Goal: Task Accomplishment & Management: Complete application form

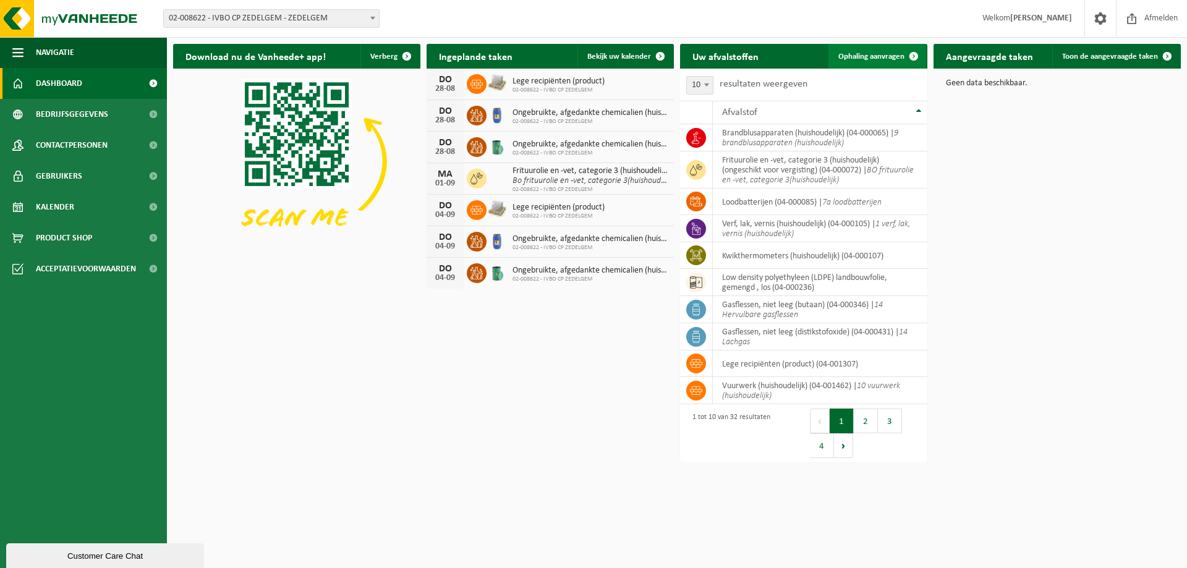
click at [872, 53] on span "Ophaling aanvragen" at bounding box center [871, 57] width 66 height 8
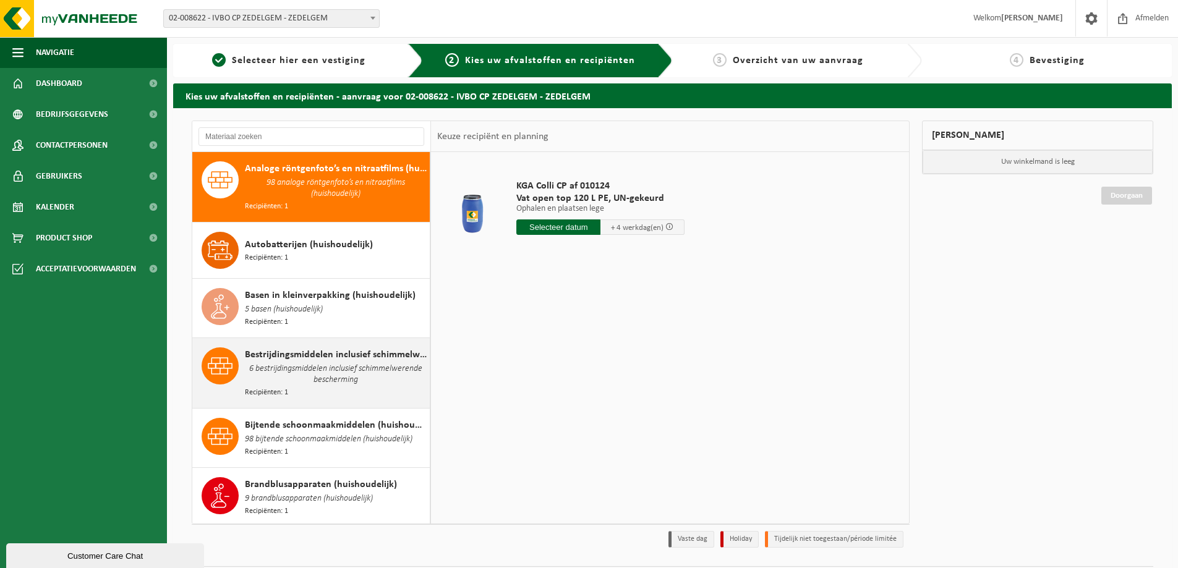
click at [286, 364] on span "6 bestrijdingsmiddelen inclusief schimmelwerende bescherming" at bounding box center [336, 374] width 182 height 25
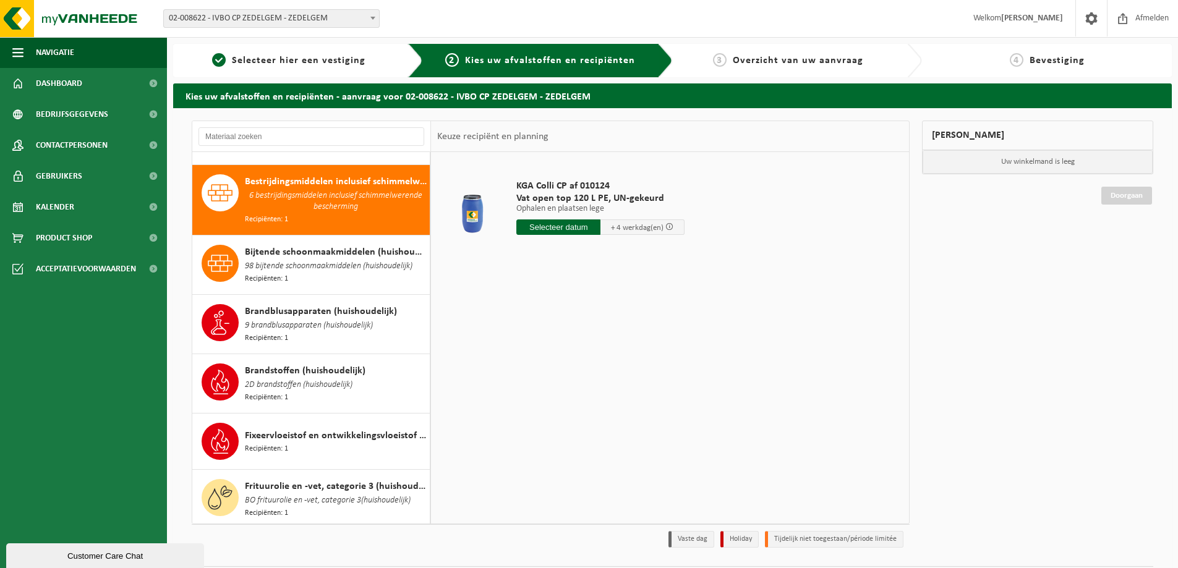
scroll to position [182, 0]
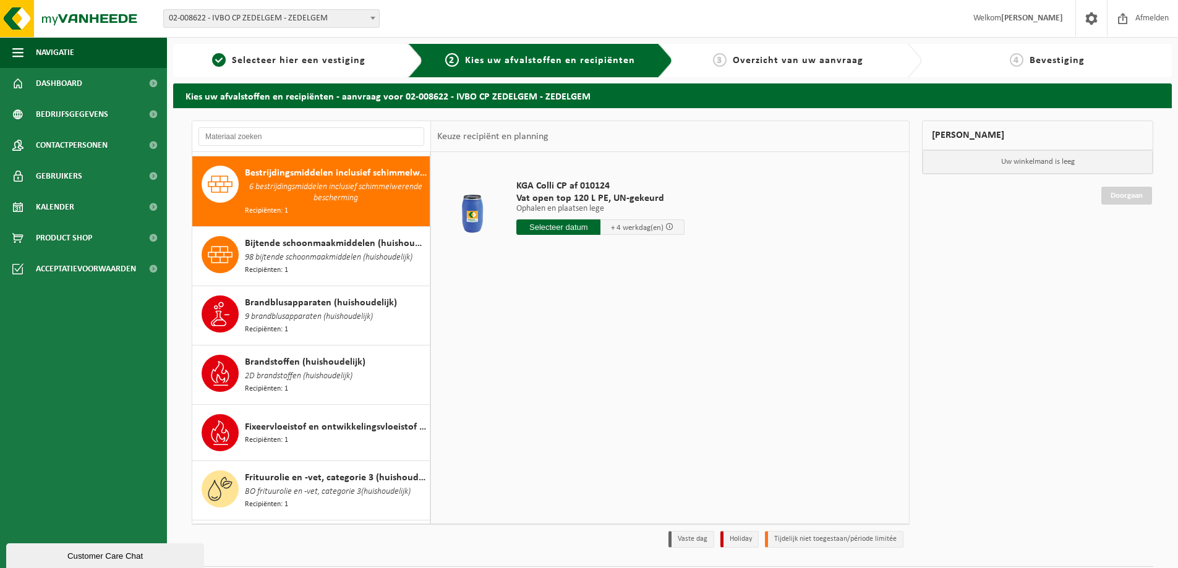
click at [553, 228] on input "text" at bounding box center [558, 226] width 84 height 15
click at [595, 379] on div "28" at bounding box center [593, 377] width 22 height 20
type input "Van [DATE]"
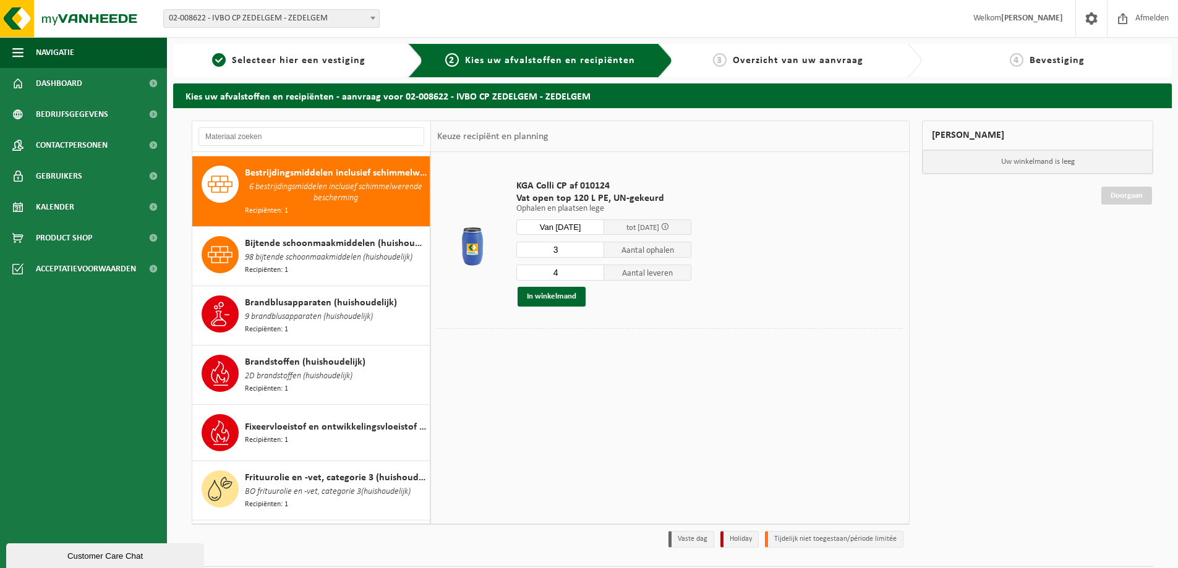
click at [594, 252] on input "3" at bounding box center [560, 250] width 88 height 16
type input "2"
click at [594, 252] on input "2" at bounding box center [560, 250] width 88 height 16
click at [593, 274] on input "3" at bounding box center [560, 273] width 88 height 16
type input "2"
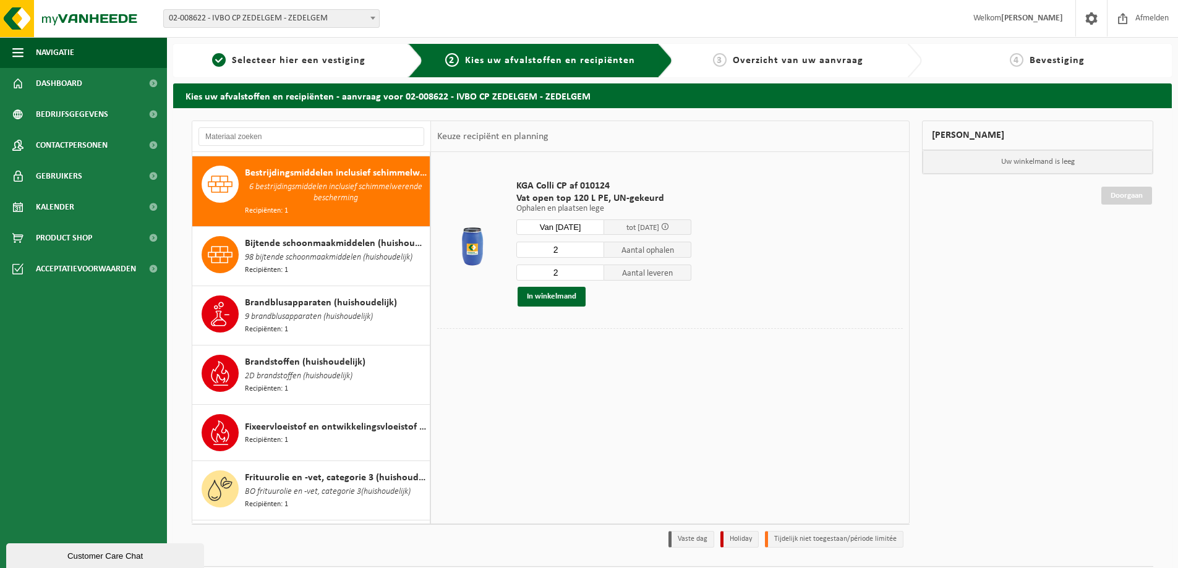
click at [593, 274] on input "2" at bounding box center [560, 273] width 88 height 16
click at [558, 296] on button "In winkelmand" at bounding box center [552, 297] width 68 height 20
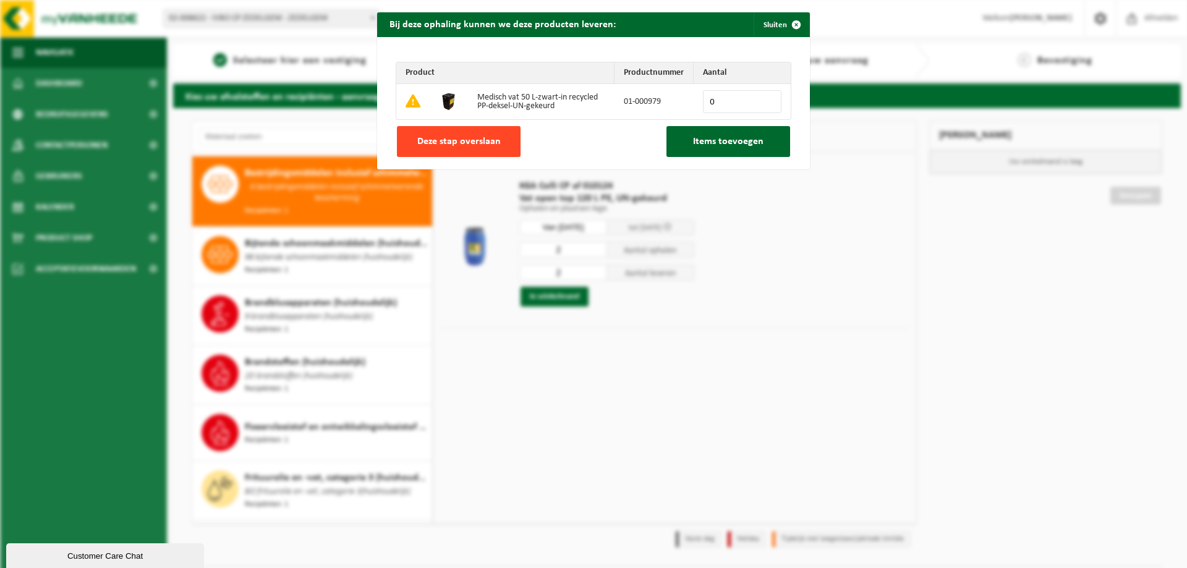
click at [445, 135] on button "Deze stap overslaan" at bounding box center [459, 141] width 124 height 31
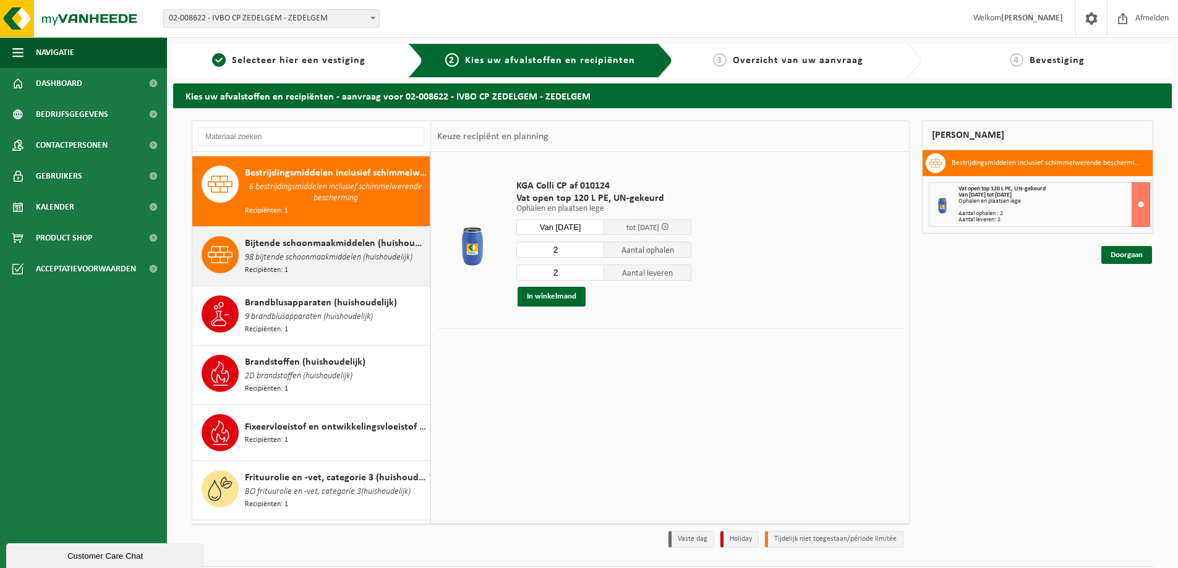
click at [312, 251] on span "98 bijtende schoonmaakmiddelen (huishoudelijk)" at bounding box center [329, 258] width 168 height 14
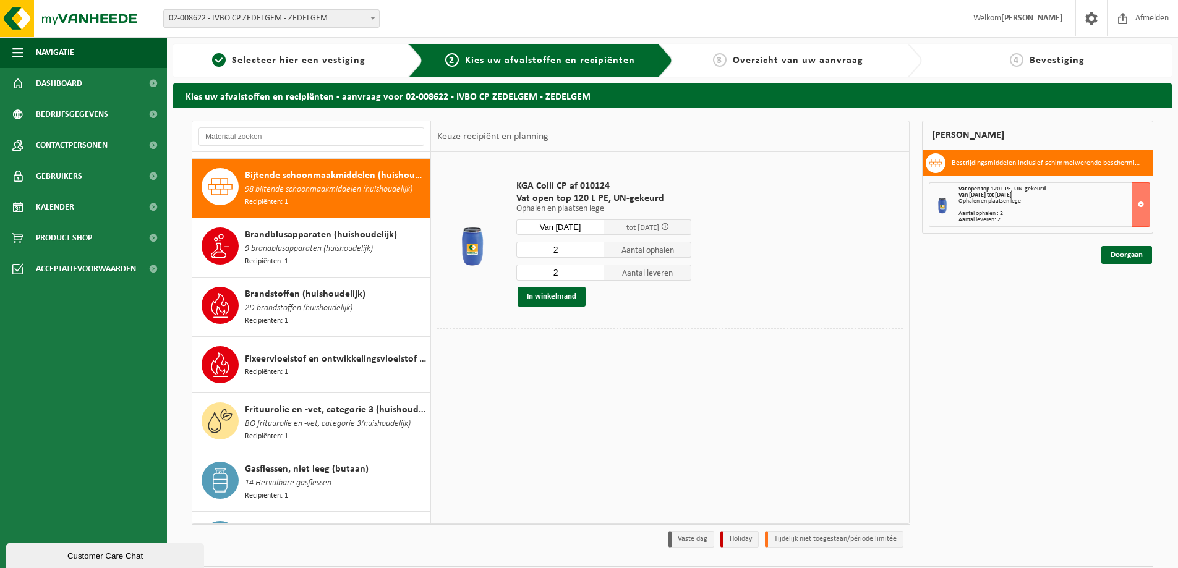
scroll to position [250, 0]
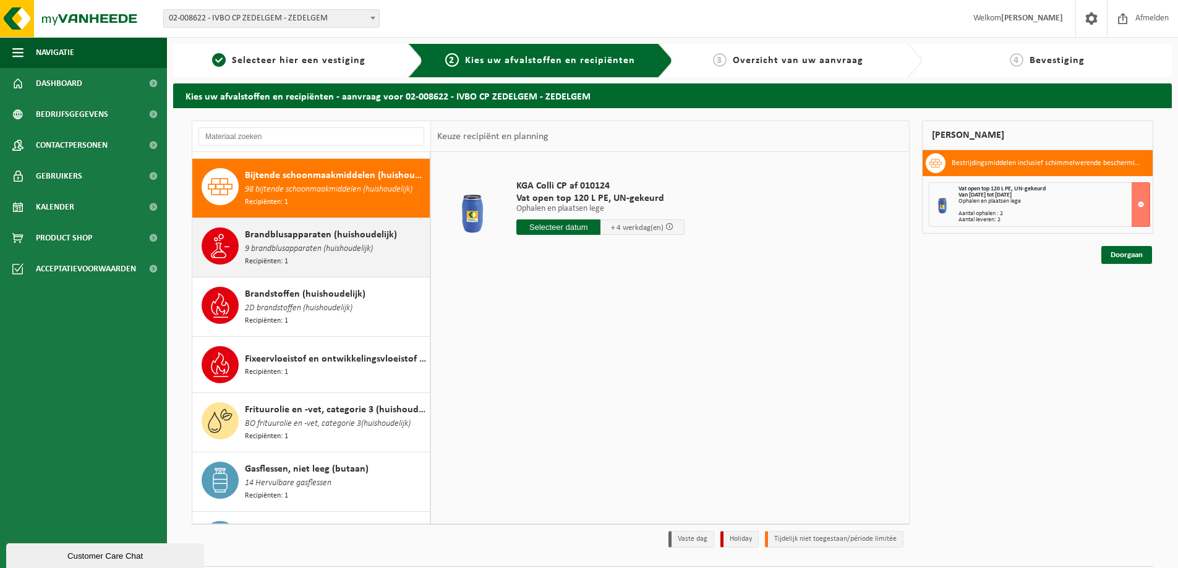
click at [313, 245] on span "9 brandblusapparaten (huishoudelijk)" at bounding box center [309, 249] width 128 height 14
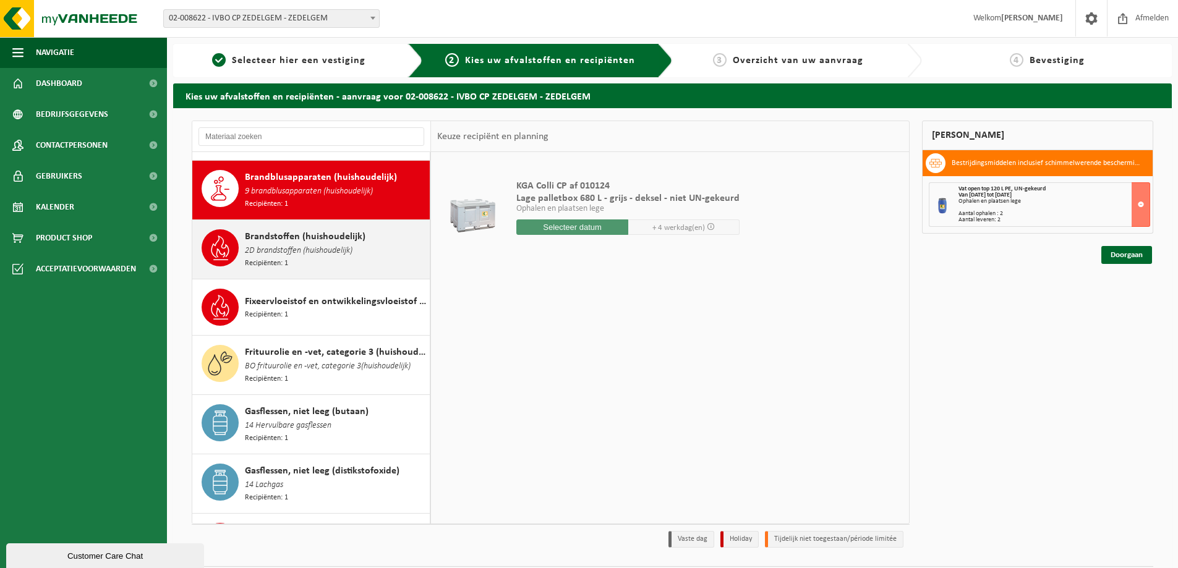
click at [312, 249] on div "Brandstoffen (huishoudelijk) 2D brandstoffen (huishoudelijk) Recipiënten: 1" at bounding box center [336, 249] width 182 height 40
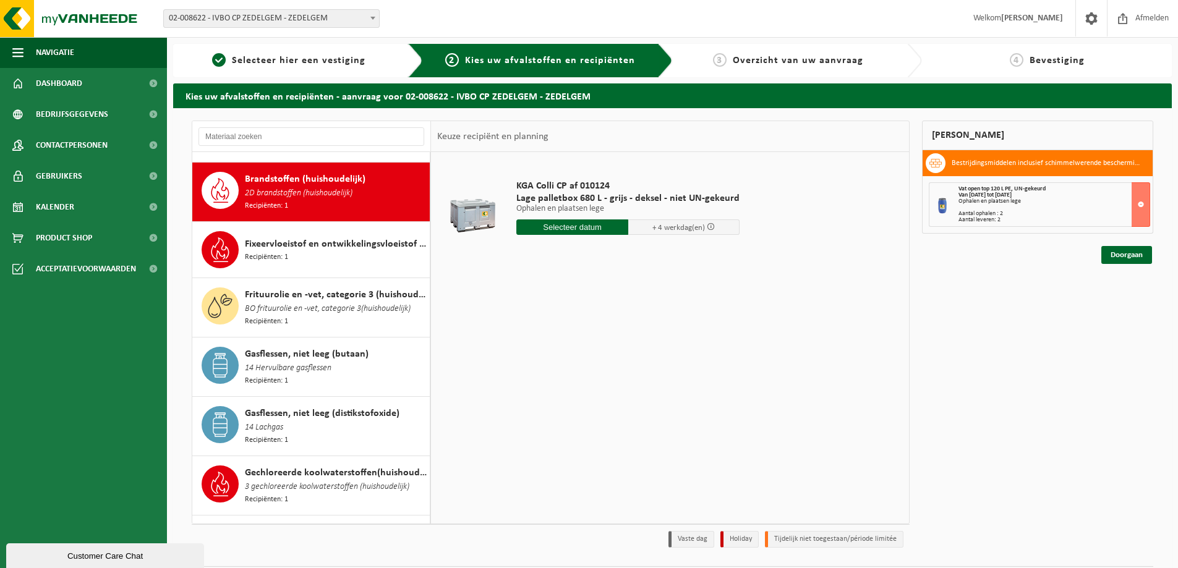
click at [312, 249] on div "Fixeervloeistof en ontwikkelingsvloeistof gemengd, huishoudelijk Recipiënten: 1" at bounding box center [336, 249] width 182 height 37
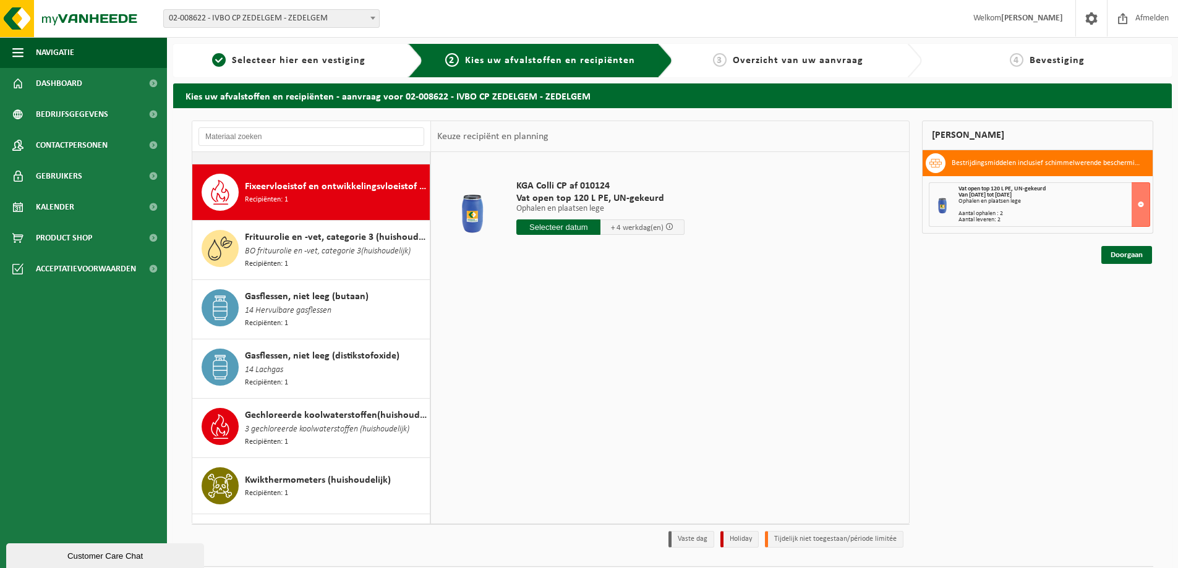
click at [312, 249] on div "Frituurolie en -vet, categorie 3 (huishoudelijk) (ongeschikt voor vergisting) B…" at bounding box center [336, 250] width 182 height 40
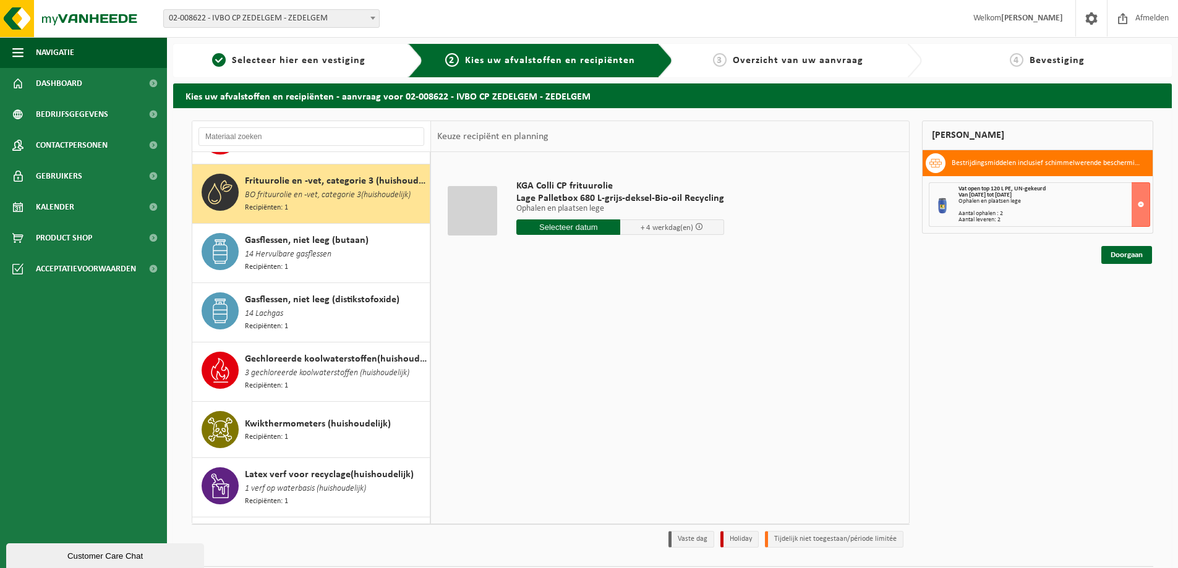
click at [312, 249] on div "Gasflessen, niet leeg (butaan) 14 Hervulbare gasflessen Recipiënten: 1" at bounding box center [336, 253] width 182 height 40
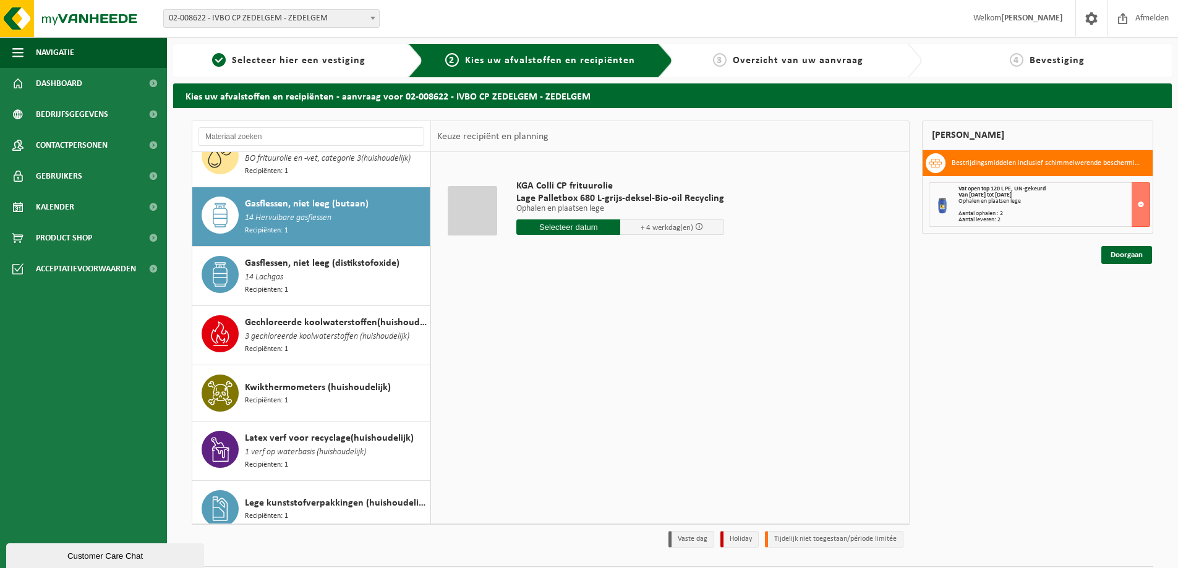
scroll to position [536, 0]
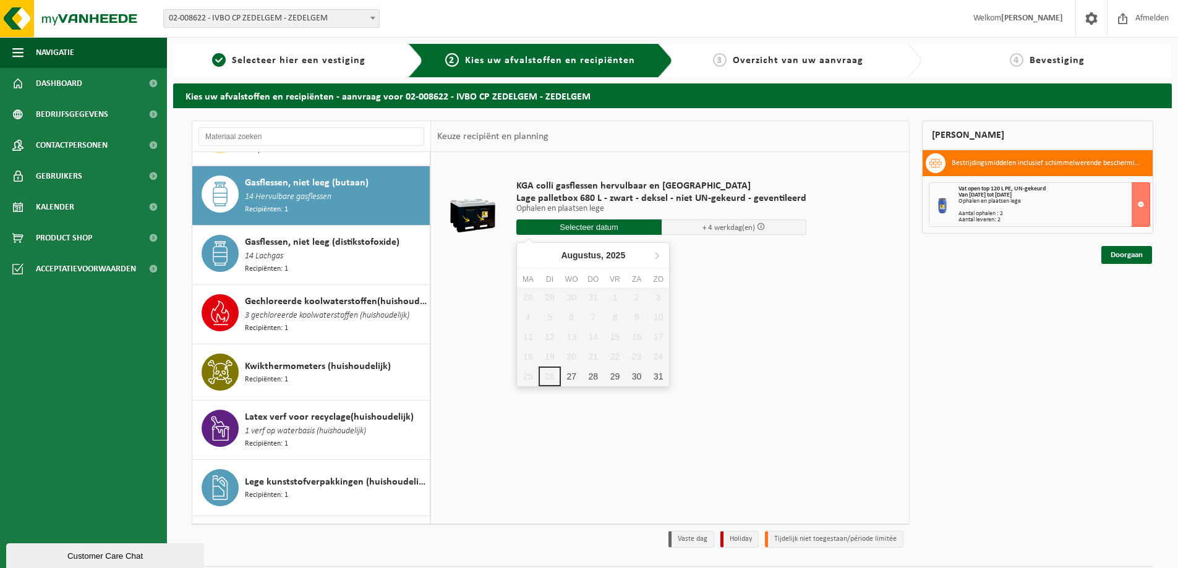
click at [586, 224] on input "text" at bounding box center [588, 226] width 145 height 15
click at [595, 377] on div "28" at bounding box center [593, 377] width 22 height 20
type input "Van [DATE]"
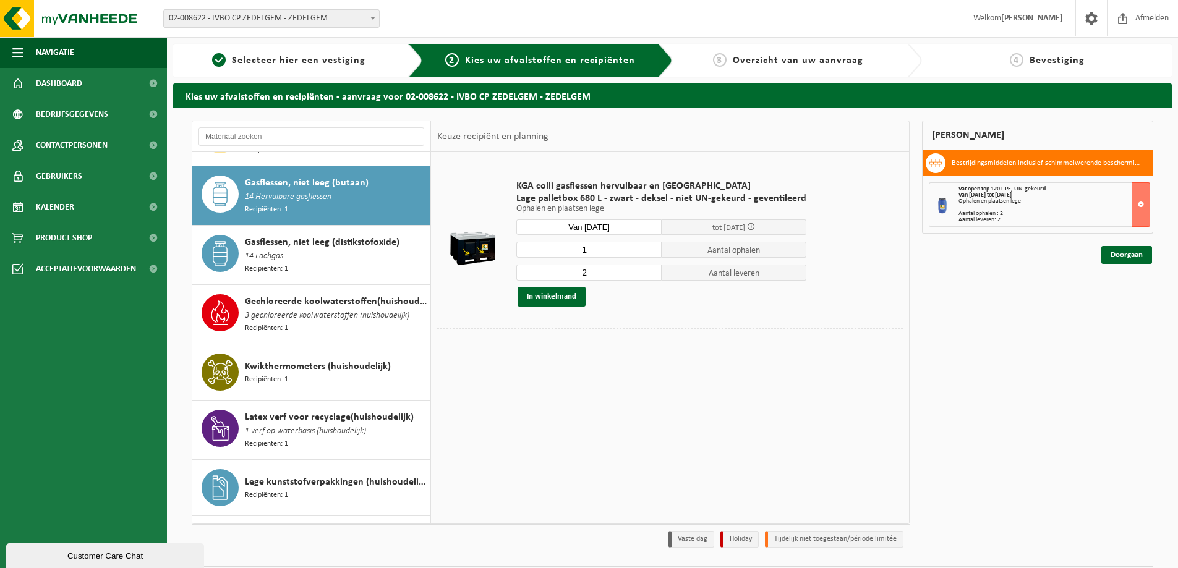
type input "1"
click at [649, 250] on input "1" at bounding box center [588, 250] width 145 height 16
type input "1"
click at [649, 274] on input "1" at bounding box center [588, 273] width 145 height 16
click at [559, 297] on button "In winkelmand" at bounding box center [552, 297] width 68 height 20
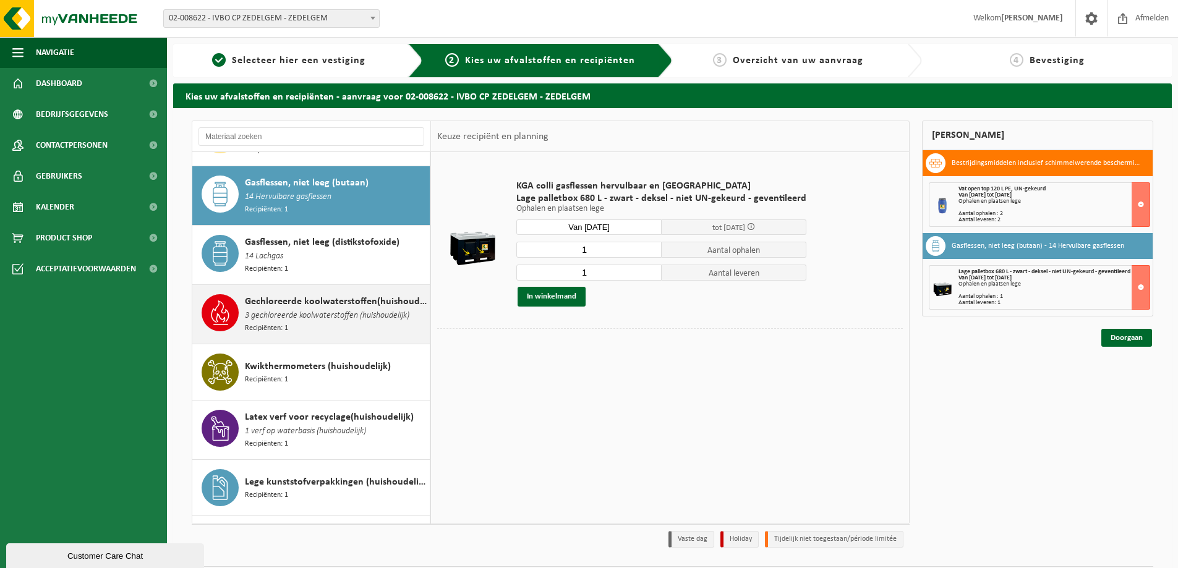
click at [298, 309] on span "3 gechloreerde koolwaterstoffen (huishoudelijk)" at bounding box center [327, 316] width 164 height 14
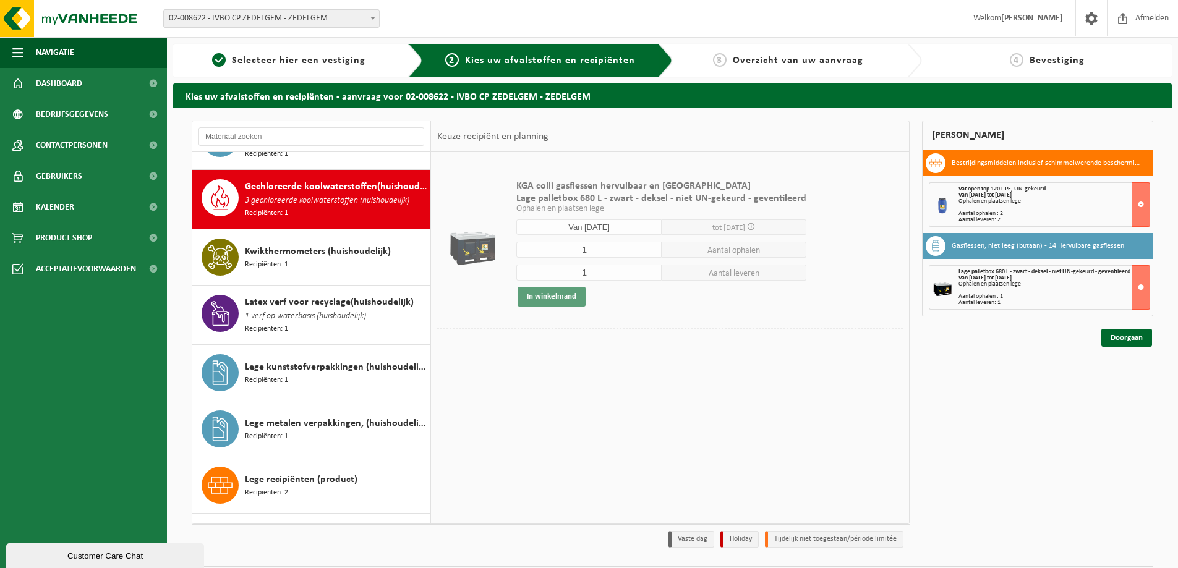
scroll to position [651, 0]
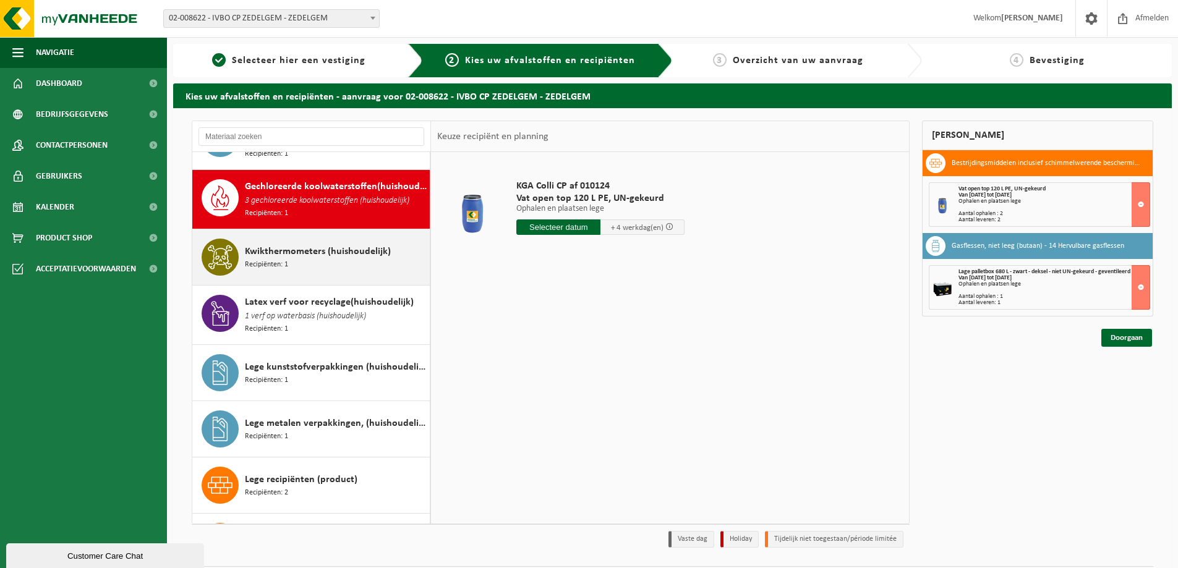
click at [298, 247] on div "Kwikthermometers (huishoudelijk) Recipiënten: 1" at bounding box center [336, 257] width 182 height 37
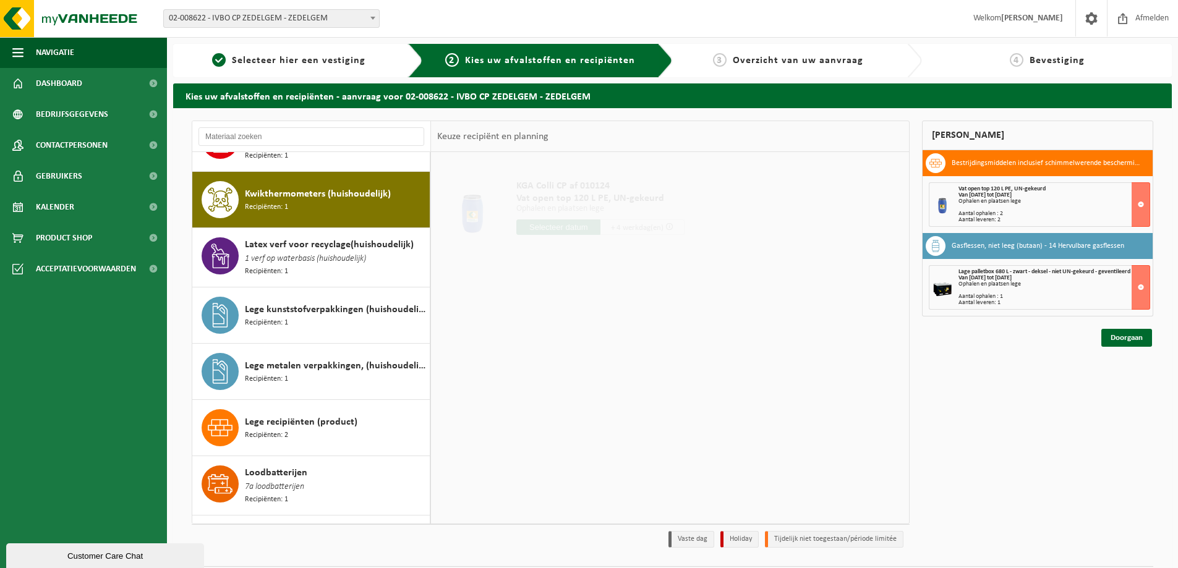
click at [298, 247] on div "Latex verf voor recyclage(huishoudelijk) 1 verf op waterbasis (huishoudelijk) R…" at bounding box center [336, 257] width 182 height 40
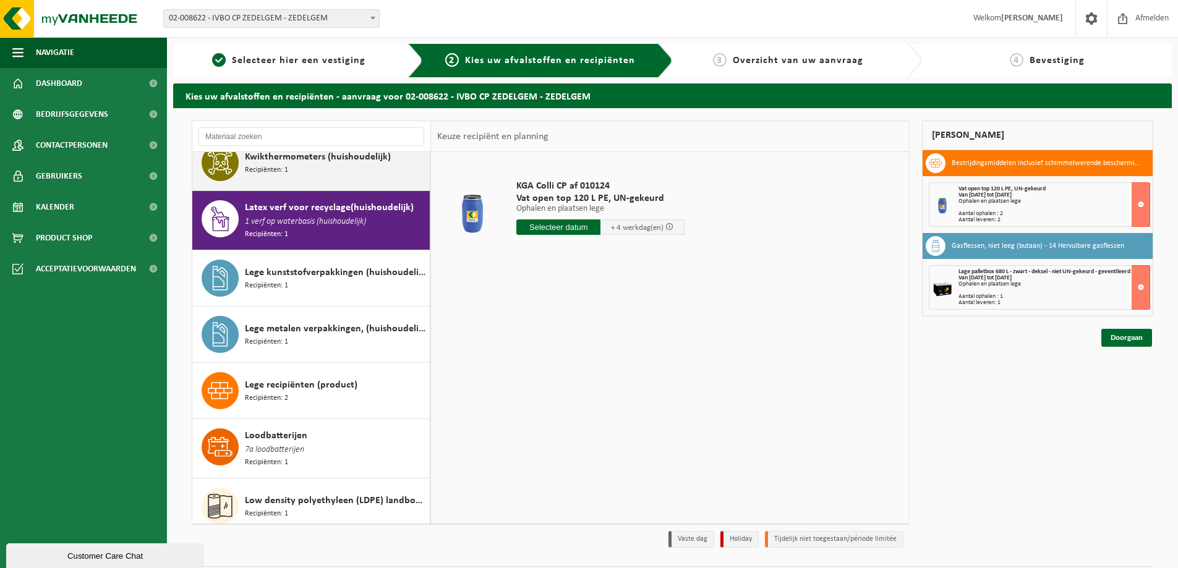
scroll to position [765, 0]
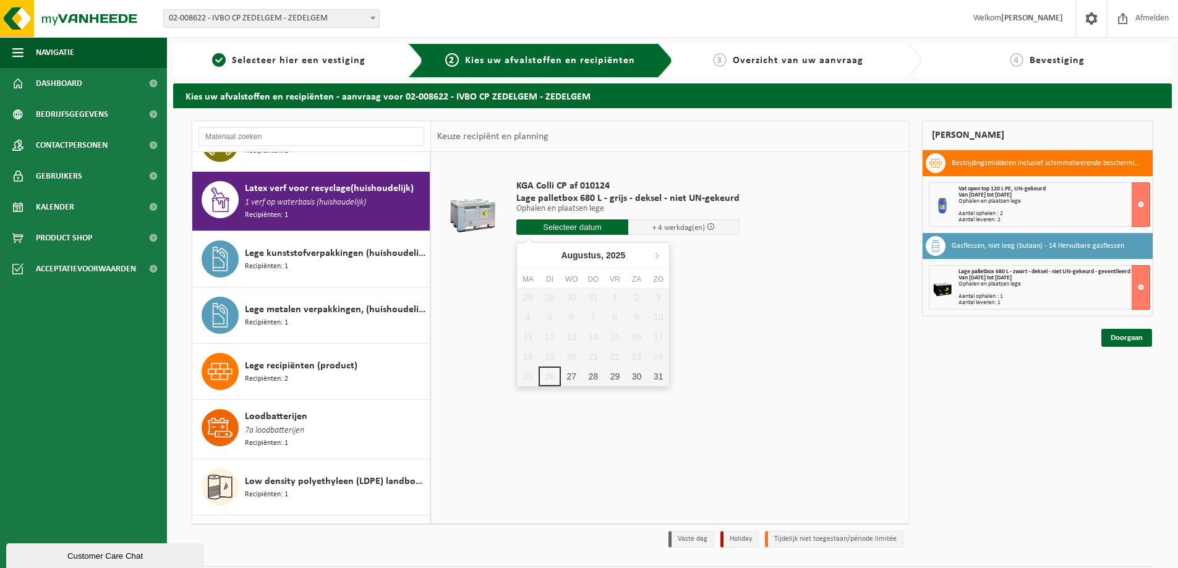
click at [547, 224] on input "text" at bounding box center [572, 226] width 112 height 15
click at [593, 372] on div "28" at bounding box center [593, 377] width 22 height 20
type input "Van [DATE]"
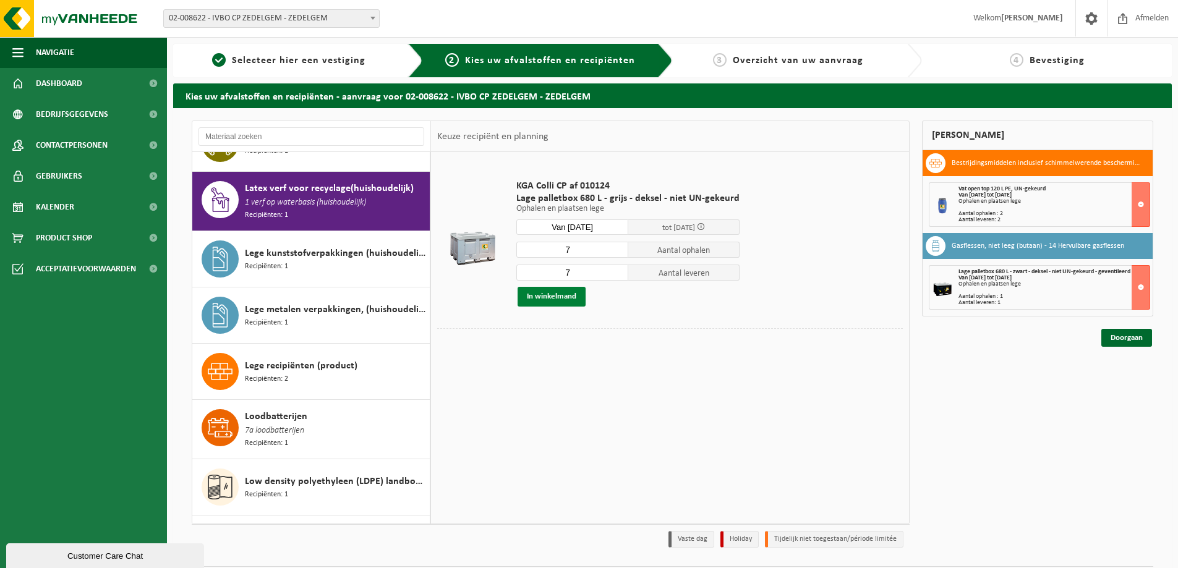
click at [543, 299] on button "In winkelmand" at bounding box center [552, 297] width 68 height 20
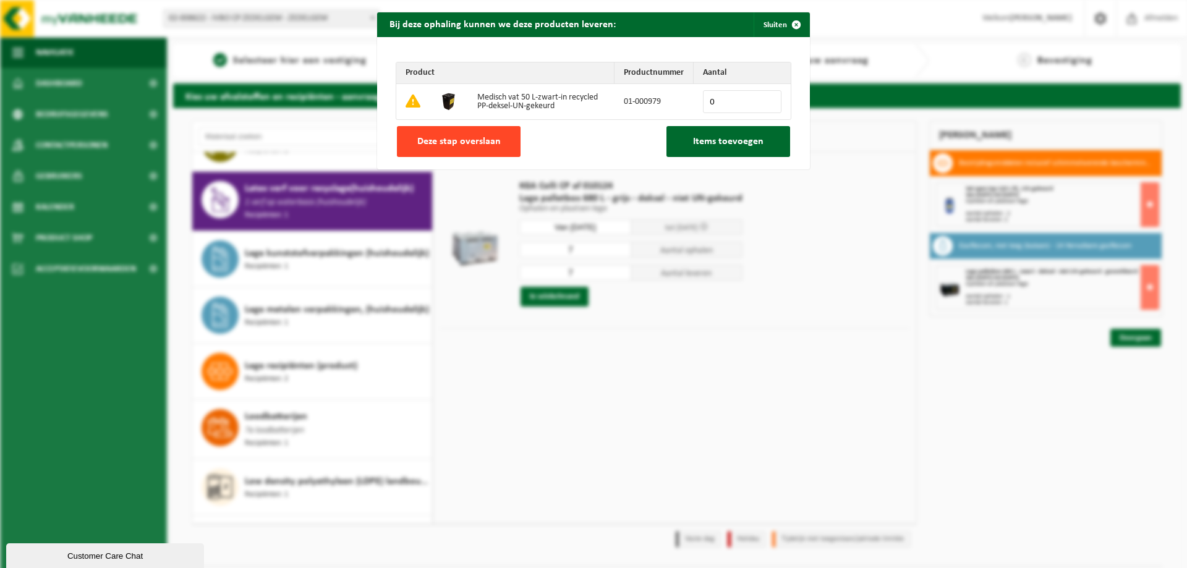
click at [462, 142] on span "Deze stap overslaan" at bounding box center [458, 142] width 83 height 10
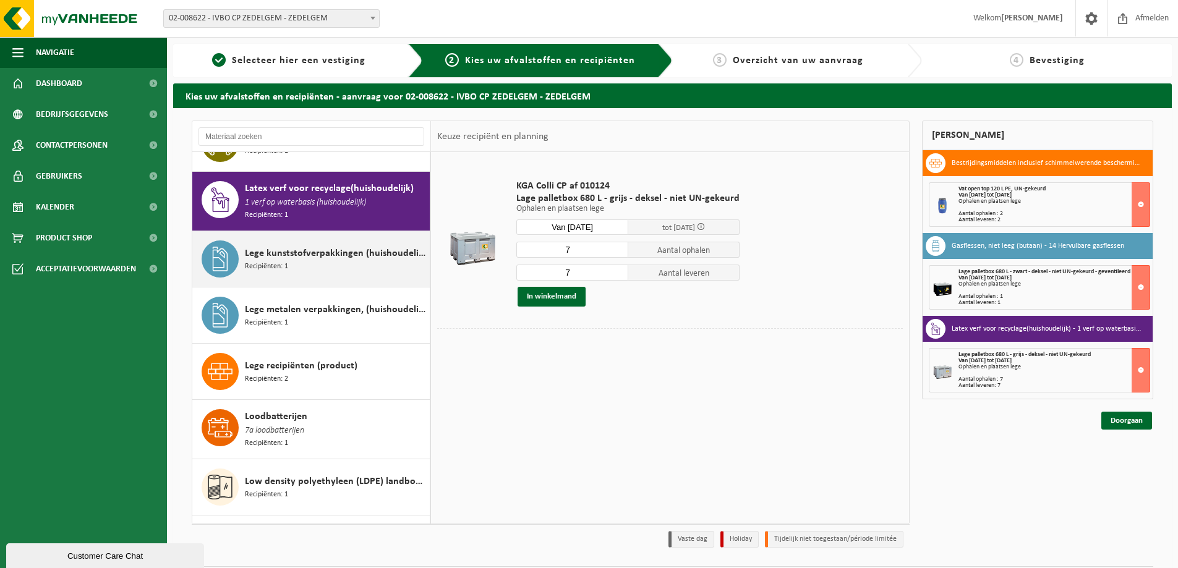
click at [303, 246] on span "Lege kunststofverpakkingen (huishoudelijk)" at bounding box center [336, 253] width 182 height 15
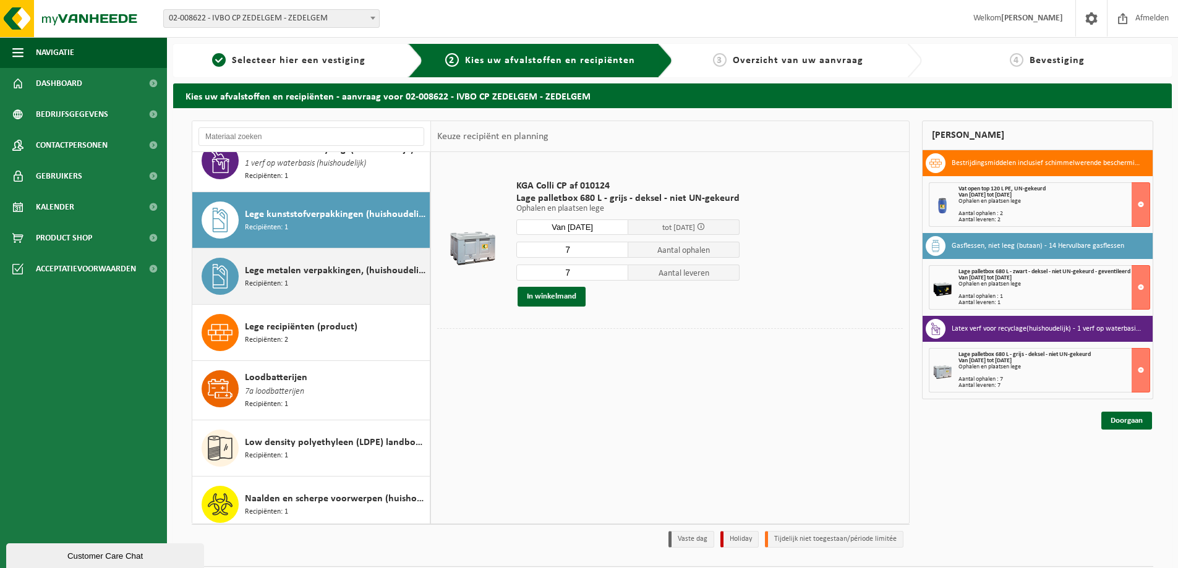
scroll to position [822, 0]
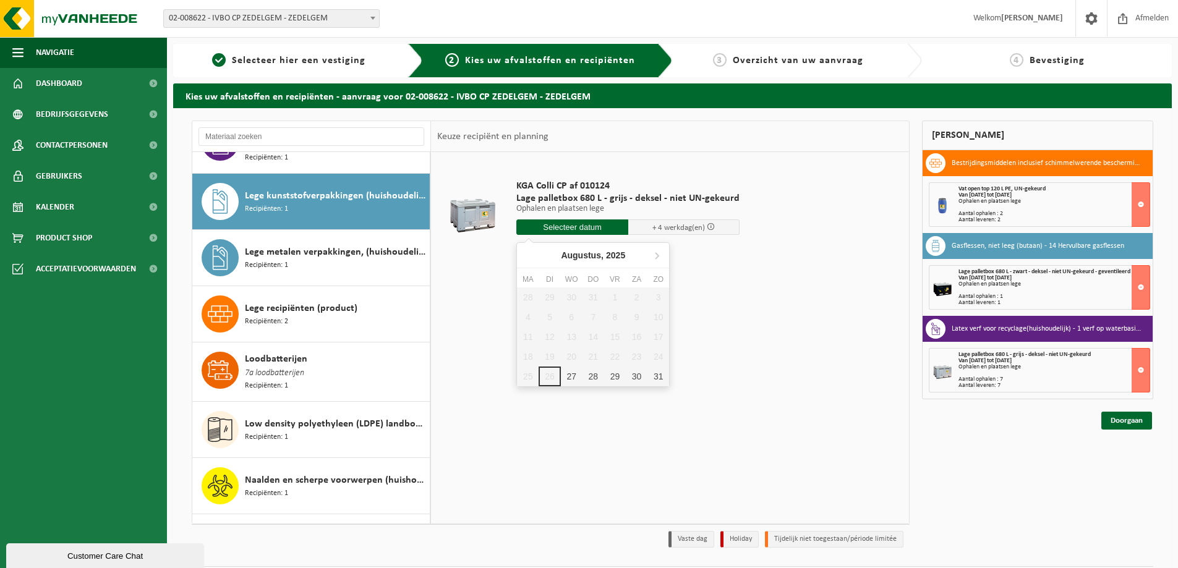
click at [571, 226] on input "text" at bounding box center [572, 226] width 112 height 15
click at [600, 377] on div "28" at bounding box center [593, 377] width 22 height 20
type input "Van [DATE]"
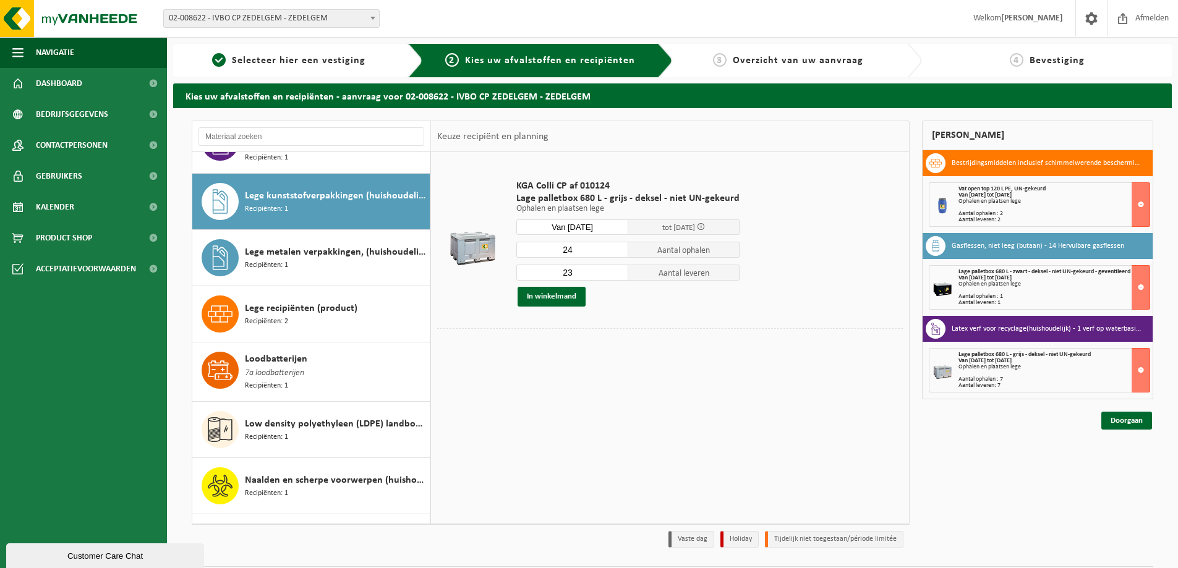
click at [615, 249] on input "24" at bounding box center [572, 250] width 112 height 16
click at [615, 249] on input "25" at bounding box center [572, 250] width 112 height 16
click at [615, 249] on input "26" at bounding box center [572, 250] width 112 height 16
click at [615, 249] on input "27" at bounding box center [572, 250] width 112 height 16
click at [615, 249] on input "28" at bounding box center [572, 250] width 112 height 16
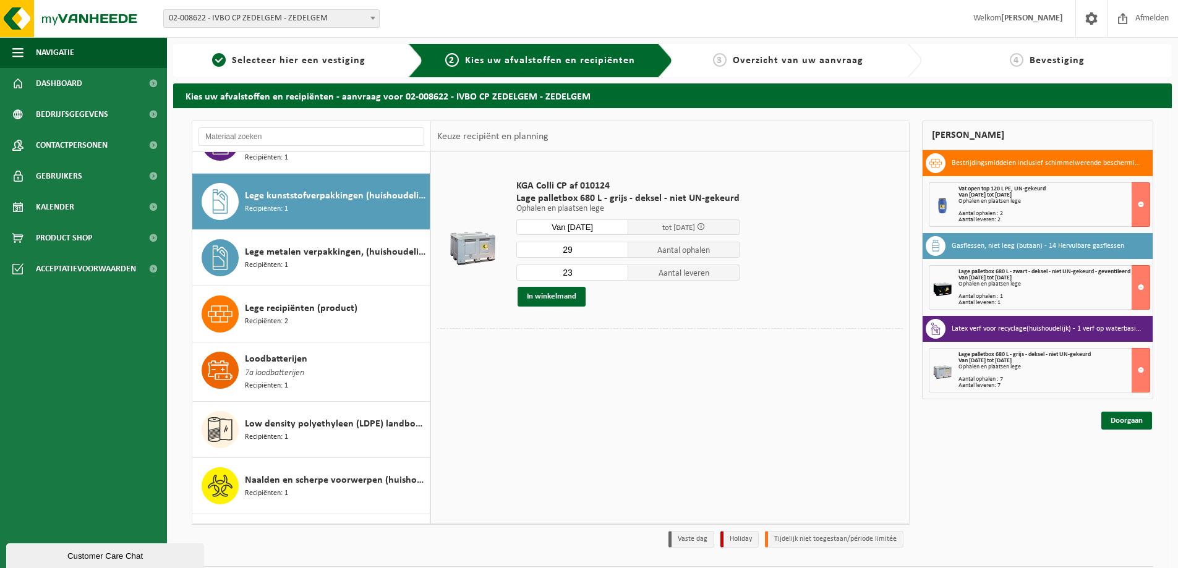
click at [615, 249] on input "29" at bounding box center [572, 250] width 112 height 16
click at [615, 249] on input "30" at bounding box center [572, 250] width 112 height 16
click at [615, 249] on input "31" at bounding box center [572, 250] width 112 height 16
click at [615, 249] on input "32" at bounding box center [572, 250] width 112 height 16
click at [615, 249] on input "33" at bounding box center [572, 250] width 112 height 16
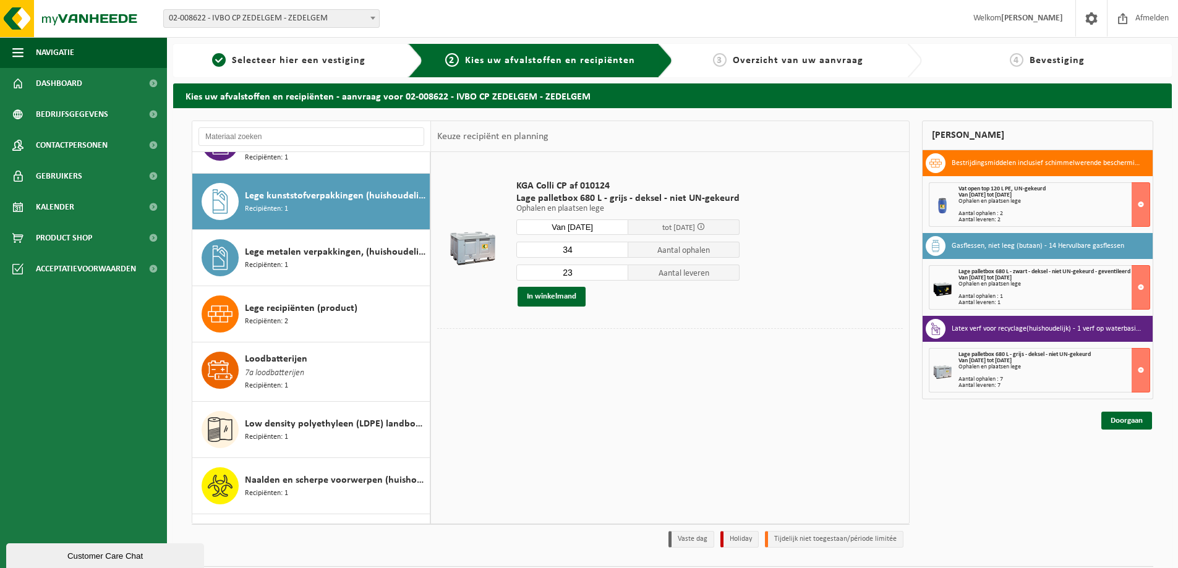
click at [615, 249] on input "34" at bounding box center [572, 250] width 112 height 16
type input "3"
type input "8"
click at [569, 275] on input "23" at bounding box center [572, 273] width 112 height 16
type input "2"
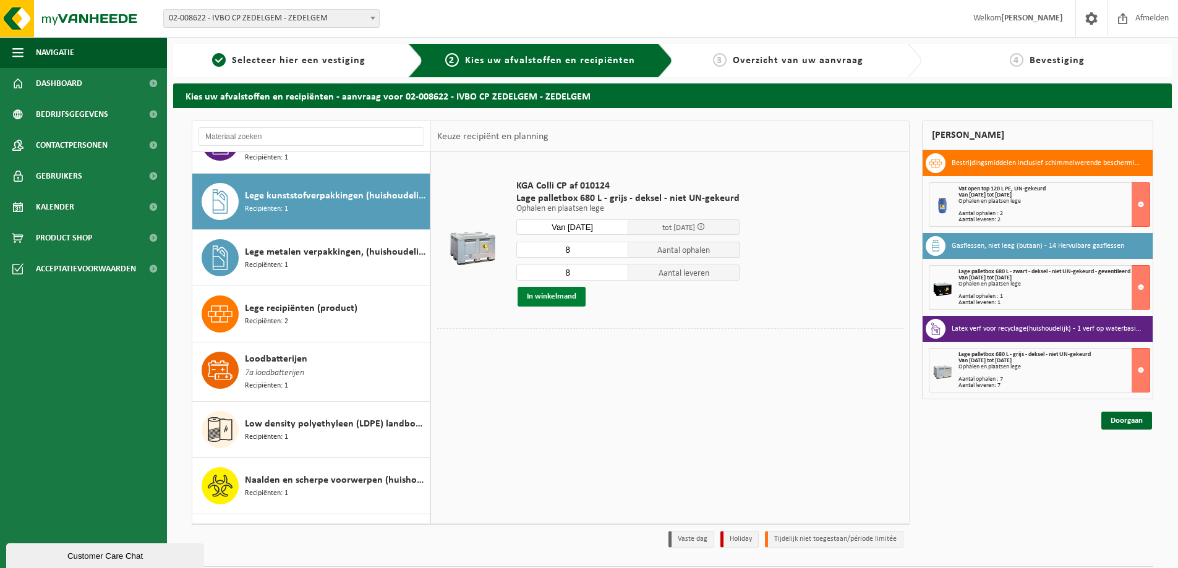
type input "8"
click at [560, 296] on button "In winkelmand" at bounding box center [552, 297] width 68 height 20
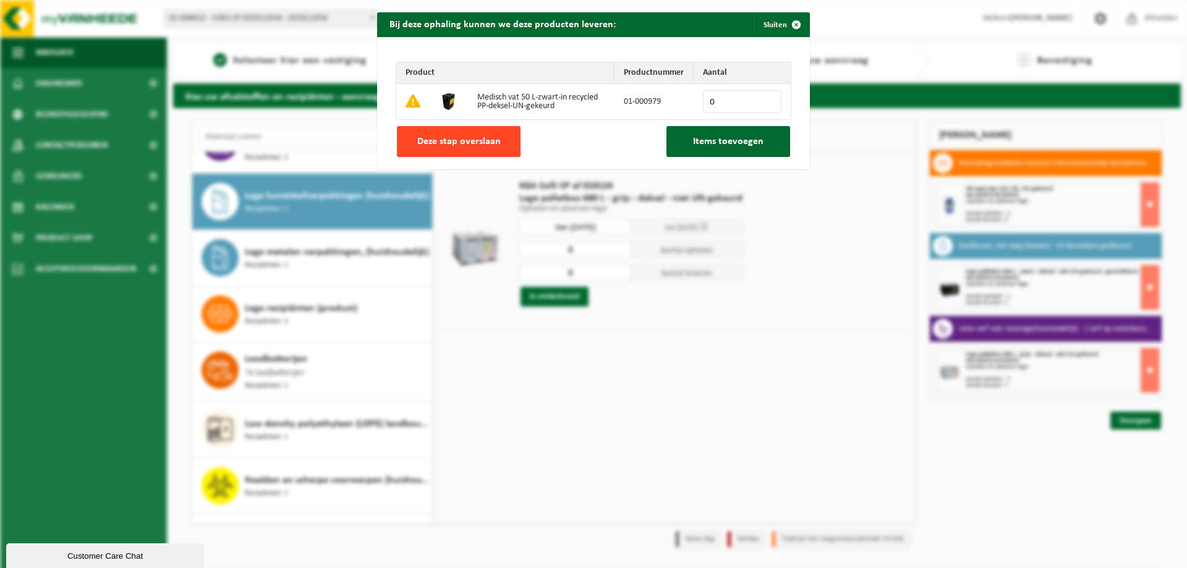
click at [464, 137] on span "Deze stap overslaan" at bounding box center [458, 142] width 83 height 10
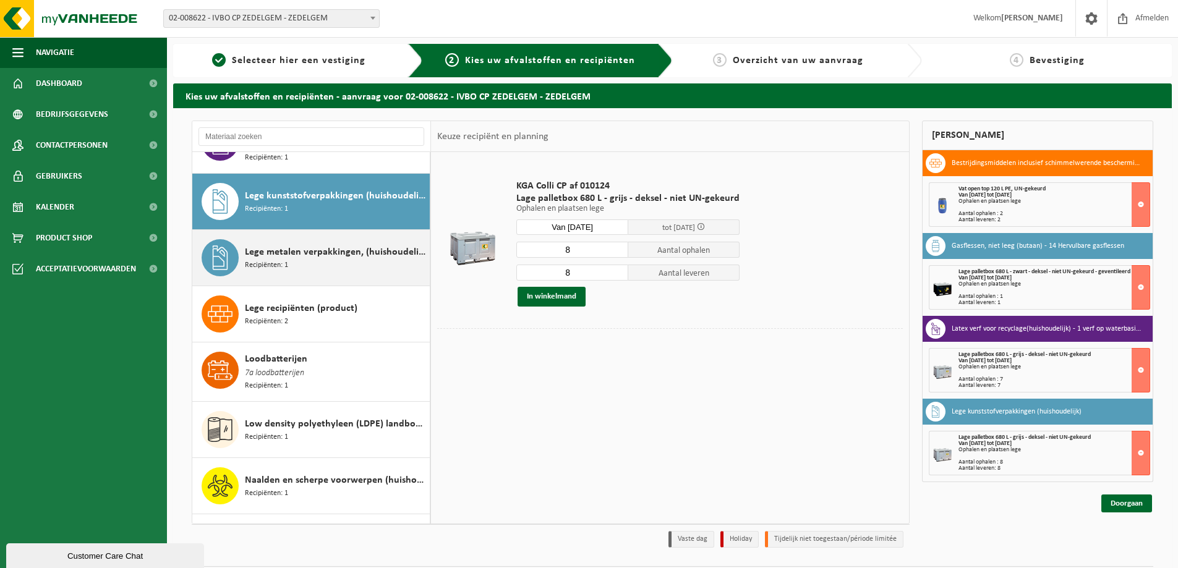
click at [309, 244] on div "Lege metalen verpakkingen, (huishoudelijk) Recipiënten: 1" at bounding box center [336, 257] width 182 height 37
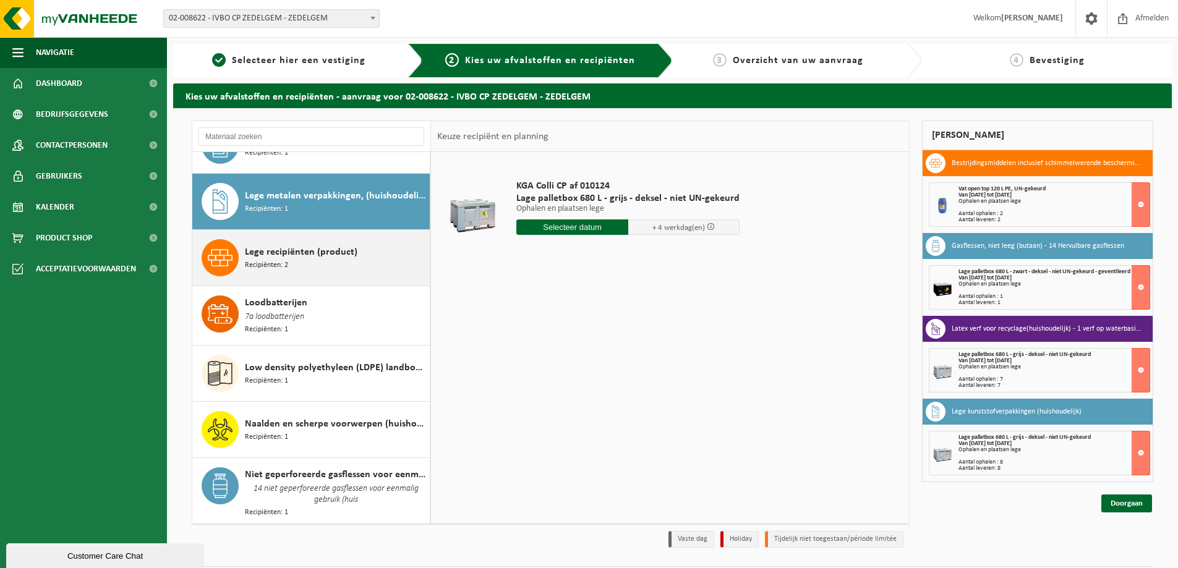
click at [314, 245] on span "Lege recipiënten (product)" at bounding box center [301, 252] width 113 height 15
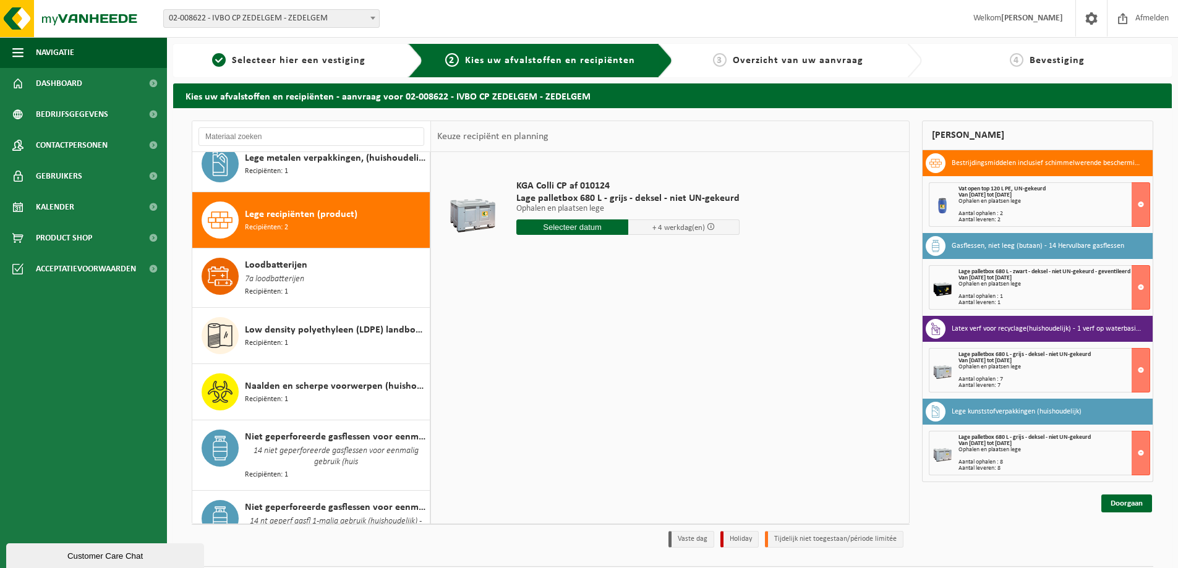
scroll to position [935, 0]
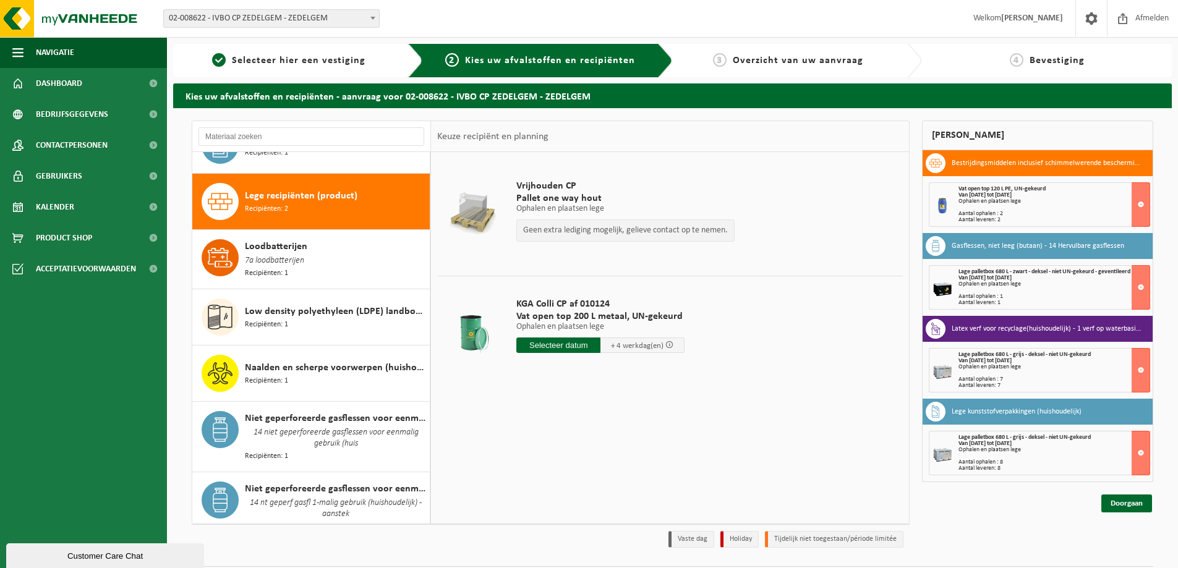
click at [562, 344] on input "text" at bounding box center [558, 345] width 84 height 15
click at [592, 496] on div "28" at bounding box center [593, 495] width 22 height 20
type input "Van [DATE]"
type input "0"
click at [592, 393] on input "0" at bounding box center [560, 391] width 88 height 16
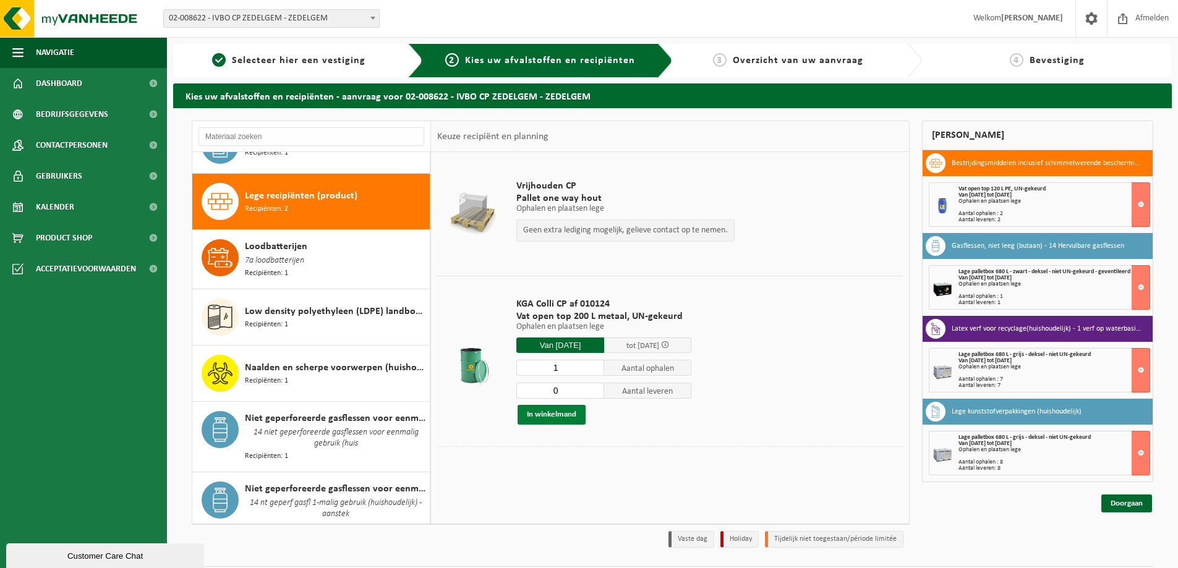
click at [545, 416] on button "In winkelmand" at bounding box center [552, 415] width 68 height 20
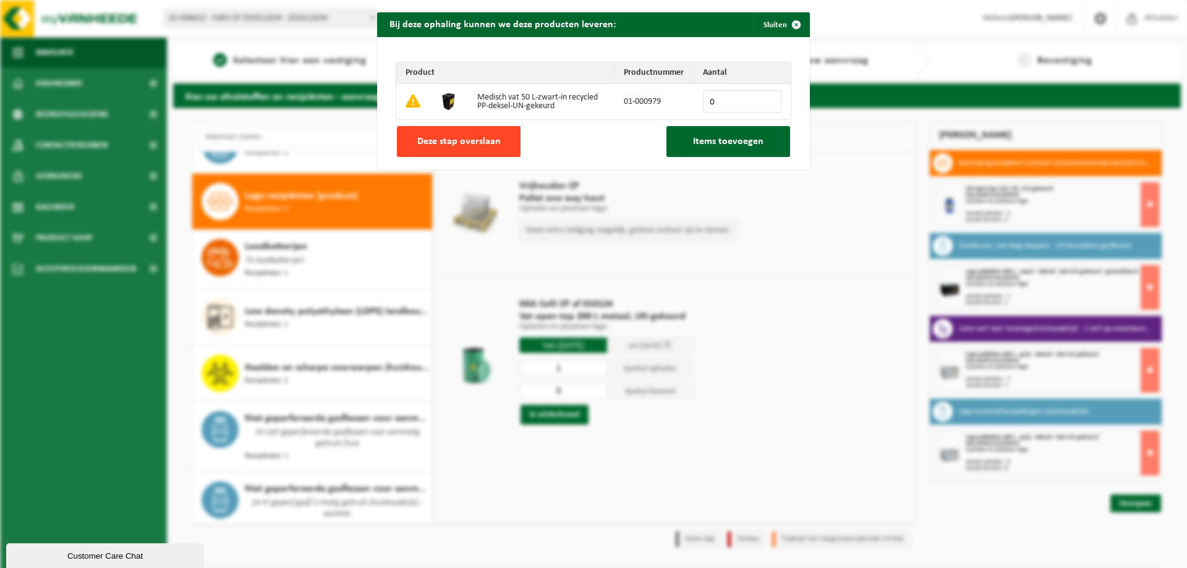
click at [454, 143] on span "Deze stap overslaan" at bounding box center [458, 142] width 83 height 10
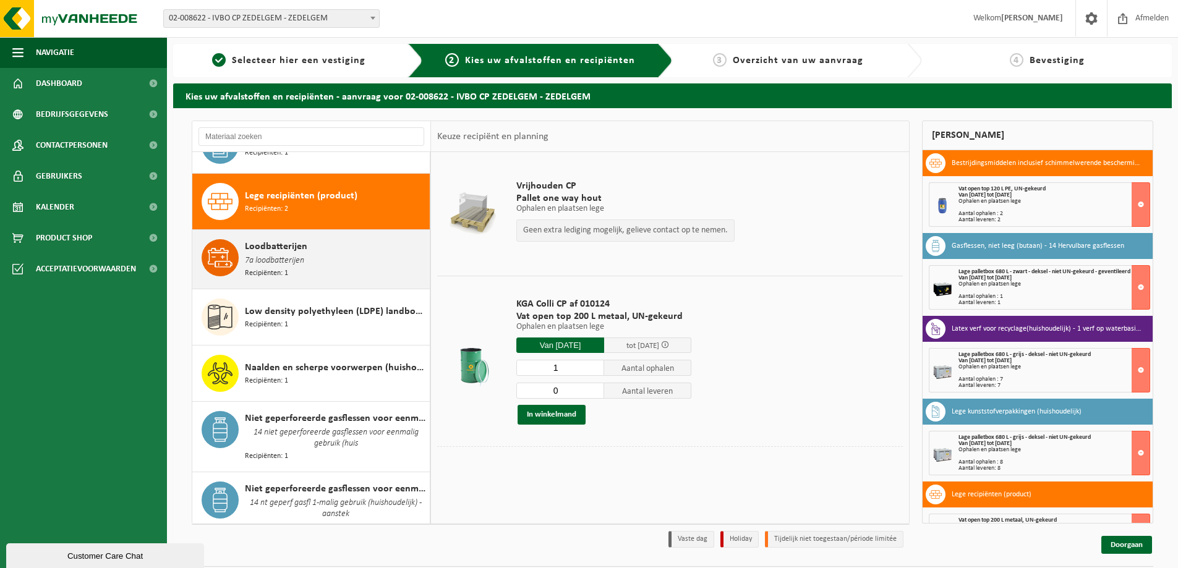
click at [286, 239] on span "Loodbatterijen" at bounding box center [276, 246] width 62 height 15
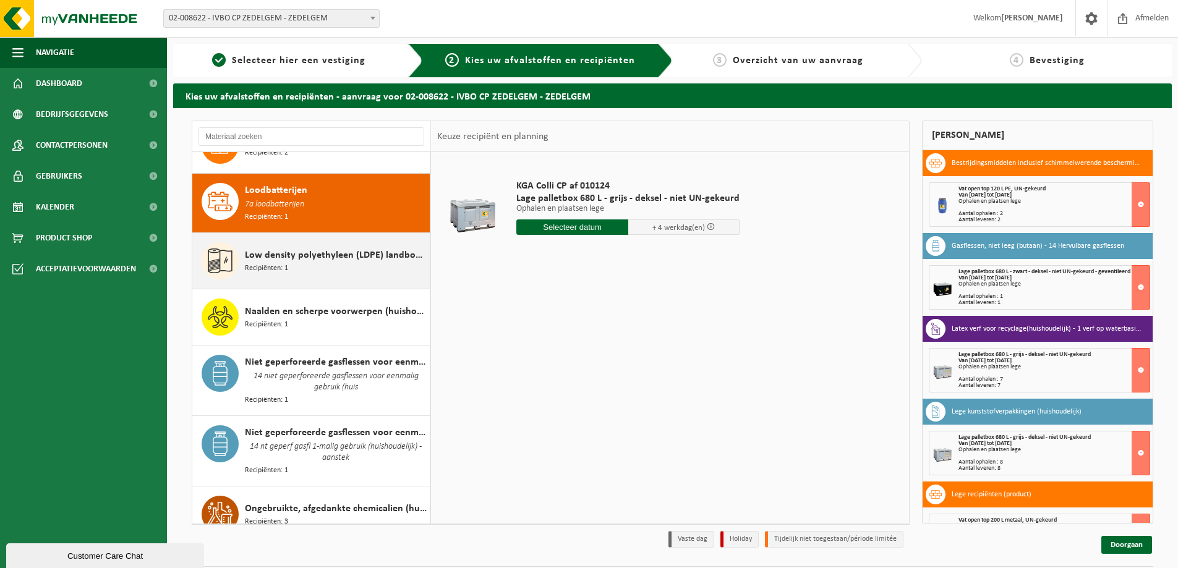
click at [294, 260] on div "Low density polyethyleen (LDPE) landbouwfolie, gemengd , los Recipiënten: 1" at bounding box center [311, 261] width 238 height 56
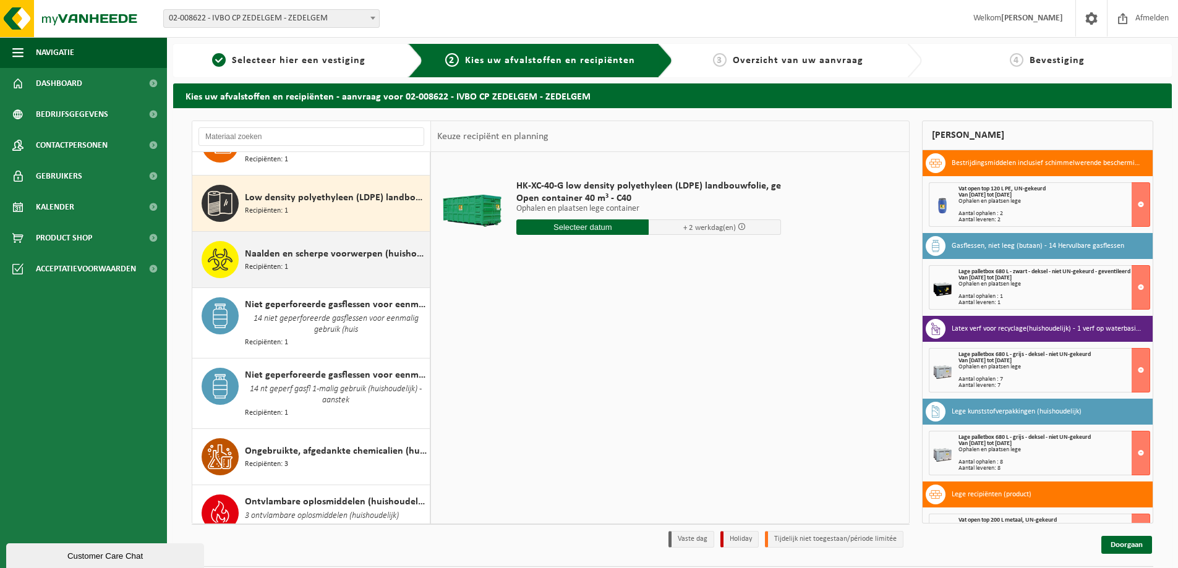
click at [296, 244] on div "Naalden en scherpe voorwerpen (huishoudelijk) Recipiënten: 1" at bounding box center [336, 259] width 182 height 37
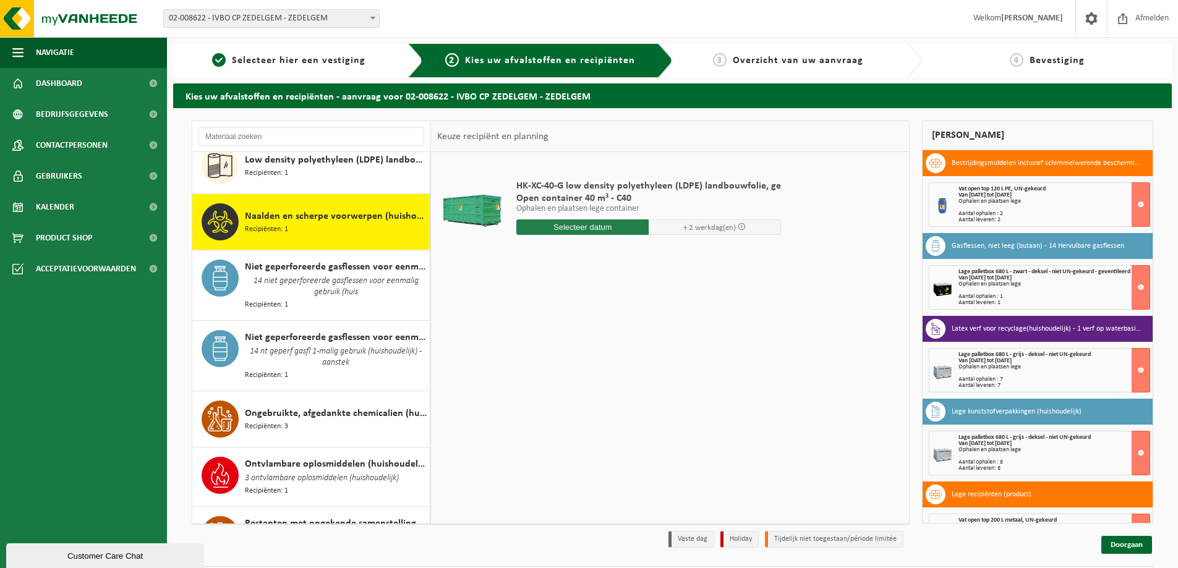
scroll to position [1105, 0]
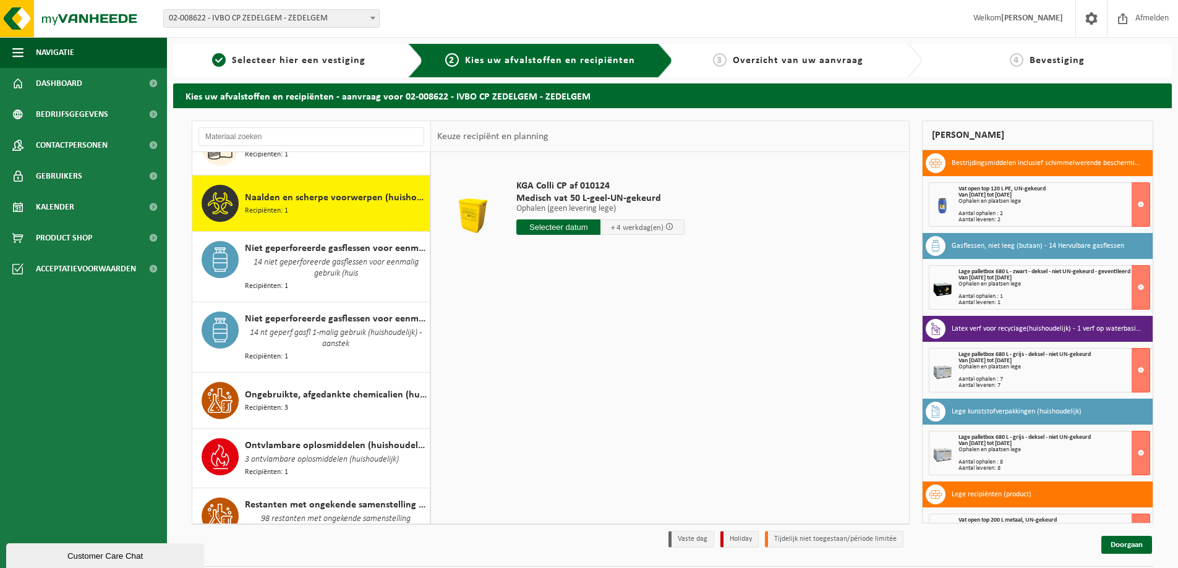
click at [571, 226] on input "text" at bounding box center [558, 226] width 84 height 15
click at [595, 373] on div "28" at bounding box center [593, 377] width 22 height 20
type input "Van [DATE]"
type input "2"
click at [589, 248] on input "2" at bounding box center [553, 250] width 74 height 16
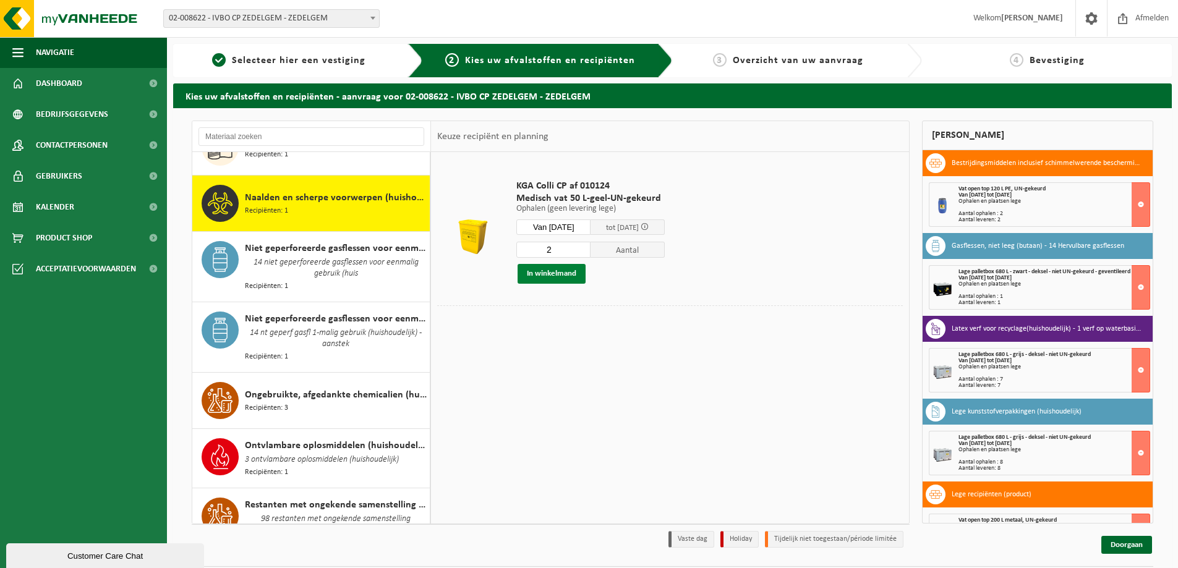
click at [553, 273] on button "In winkelmand" at bounding box center [552, 274] width 68 height 20
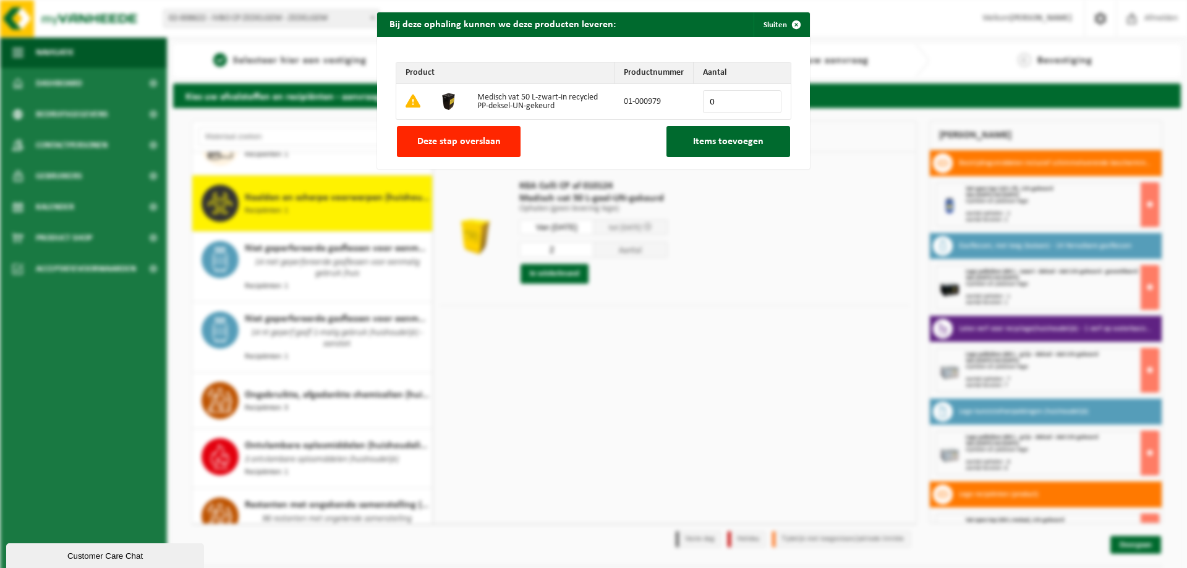
click at [764, 96] on input "0" at bounding box center [742, 101] width 79 height 23
click at [764, 98] on input "1" at bounding box center [742, 101] width 79 height 23
type input "2"
click at [764, 98] on input "2" at bounding box center [742, 101] width 79 height 23
click at [710, 140] on span "Items toevoegen" at bounding box center [728, 142] width 70 height 10
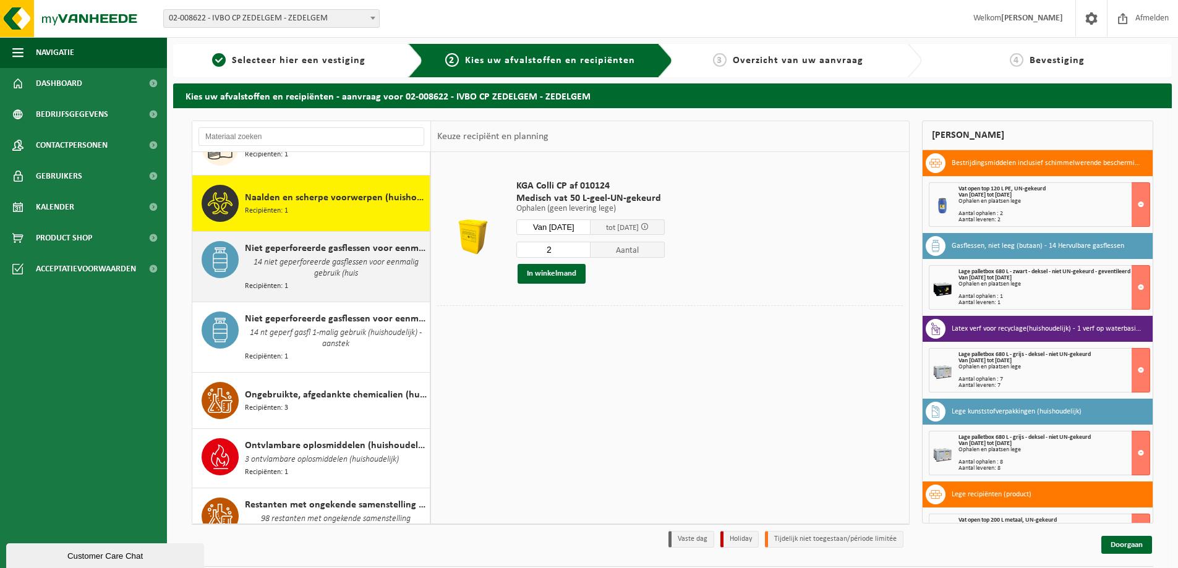
click at [298, 256] on span "14 niet geperforeerde gasflessen voor eenmalig gebruik (huis" at bounding box center [336, 268] width 182 height 25
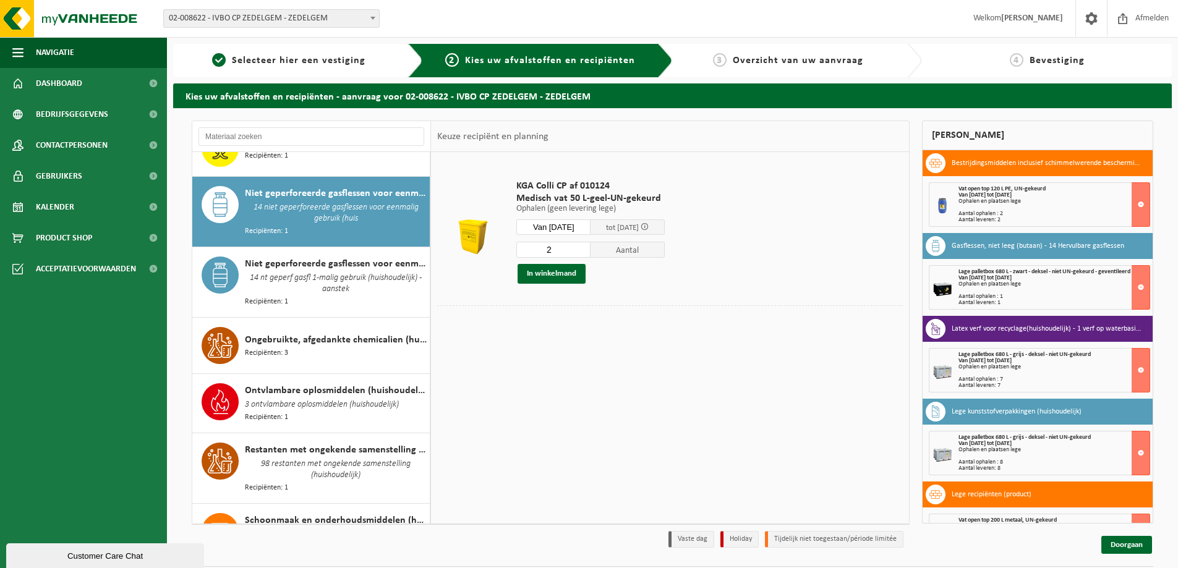
scroll to position [1161, 0]
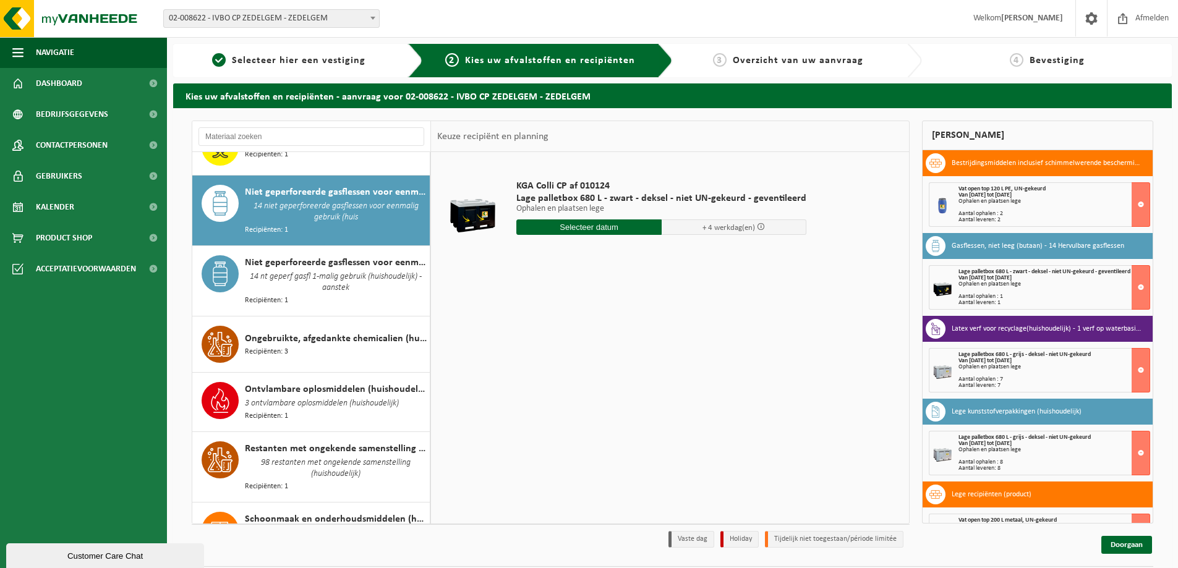
click at [298, 270] on span "14 nt geperf gasfl 1-malig gebruik (huishoudelijk) - aanstek" at bounding box center [336, 282] width 182 height 25
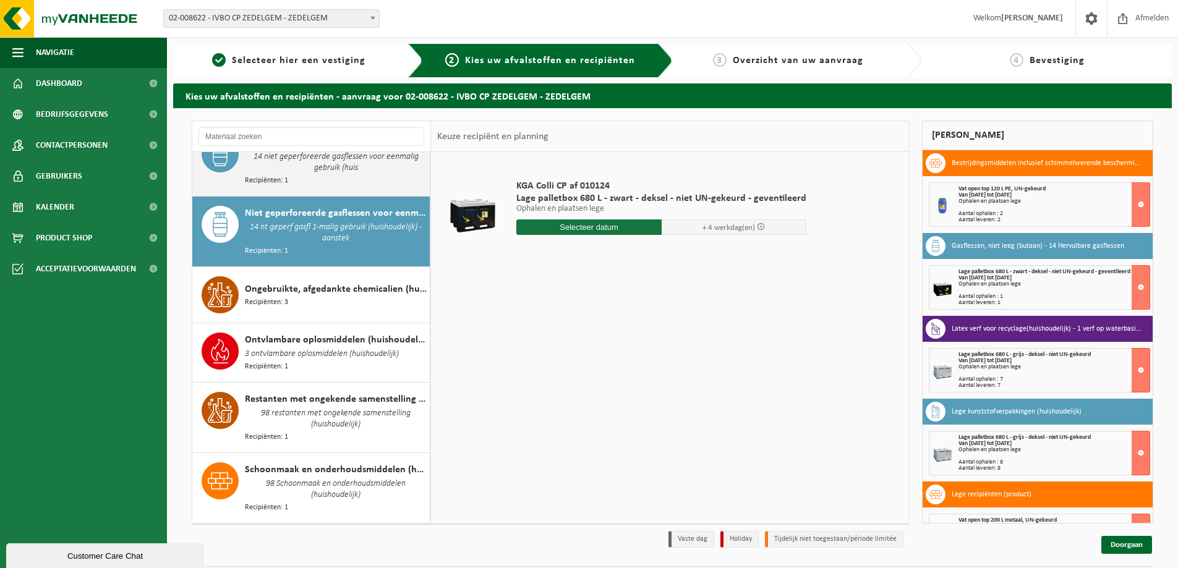
scroll to position [1229, 0]
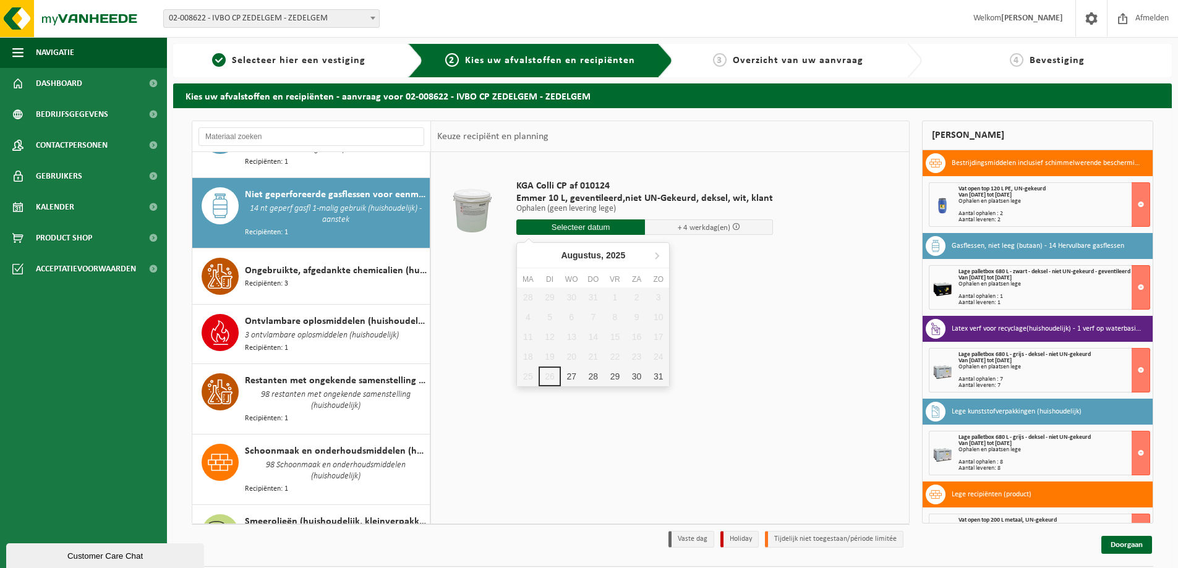
click at [601, 229] on input "text" at bounding box center [580, 226] width 129 height 15
click at [588, 381] on div "28" at bounding box center [593, 377] width 22 height 20
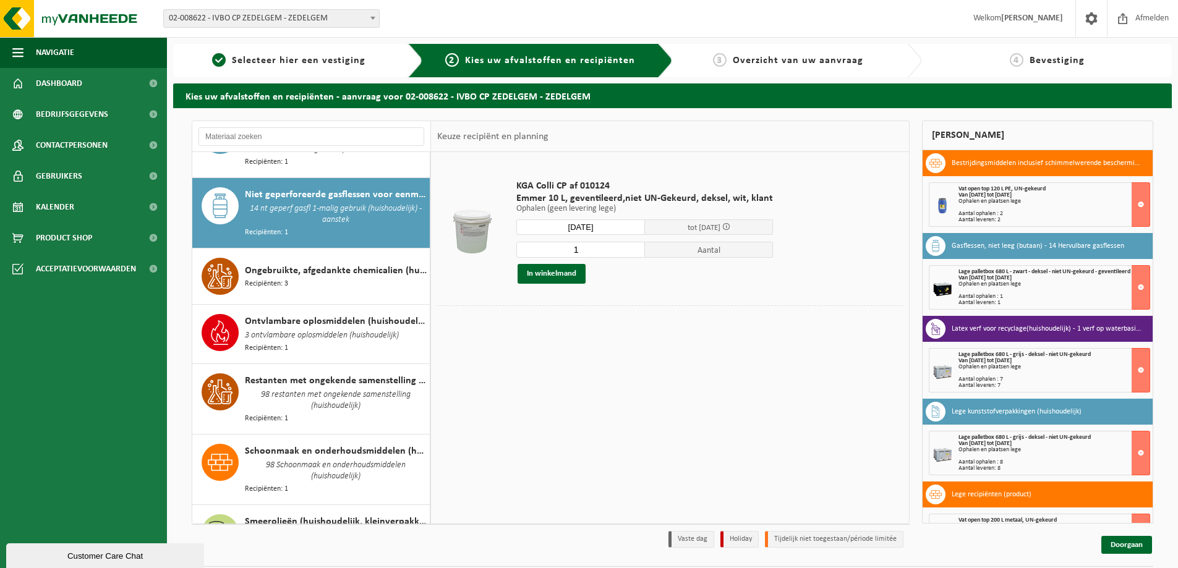
type input "Van [DATE]"
click at [549, 273] on button "In winkelmand" at bounding box center [552, 274] width 68 height 20
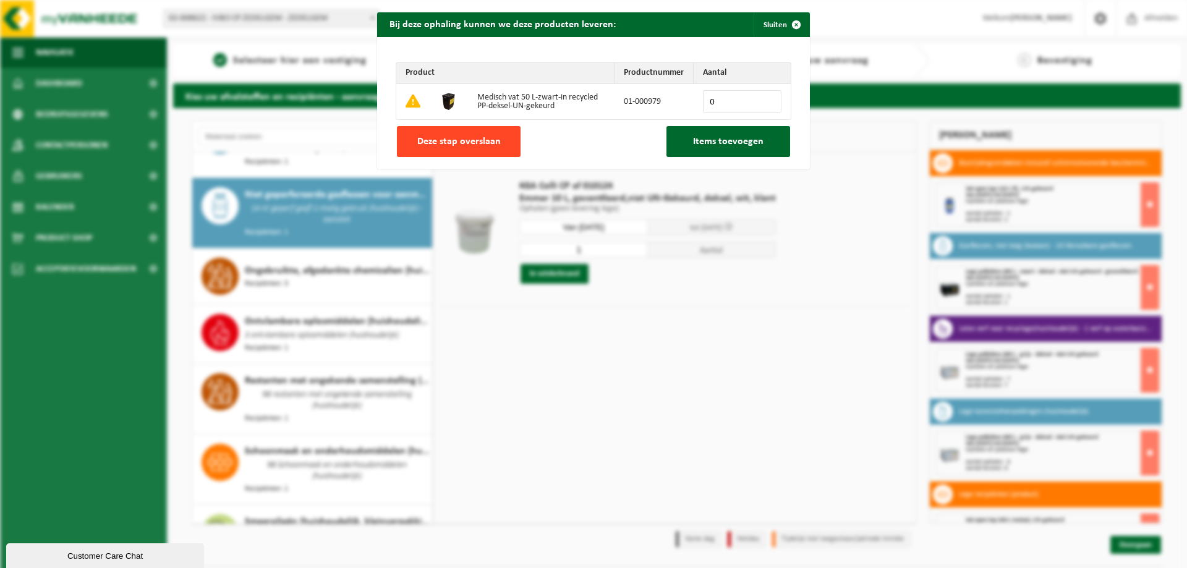
click at [478, 145] on span "Deze stap overslaan" at bounding box center [458, 142] width 83 height 10
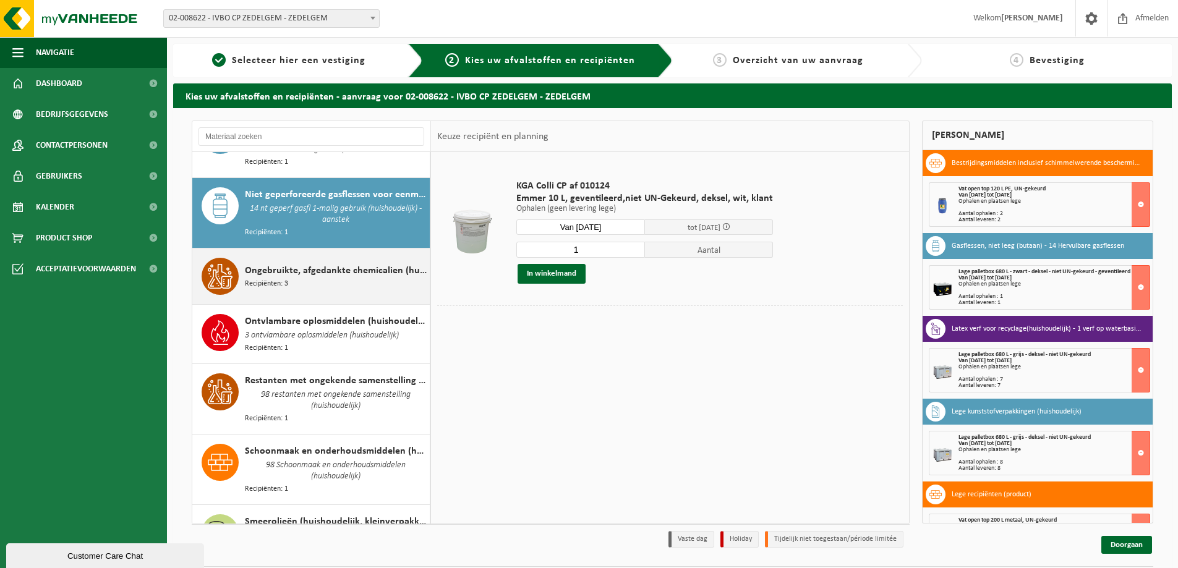
click at [339, 263] on span "Ongebruikte, afgedankte chemicalien (huishoudelijk)" at bounding box center [336, 270] width 182 height 15
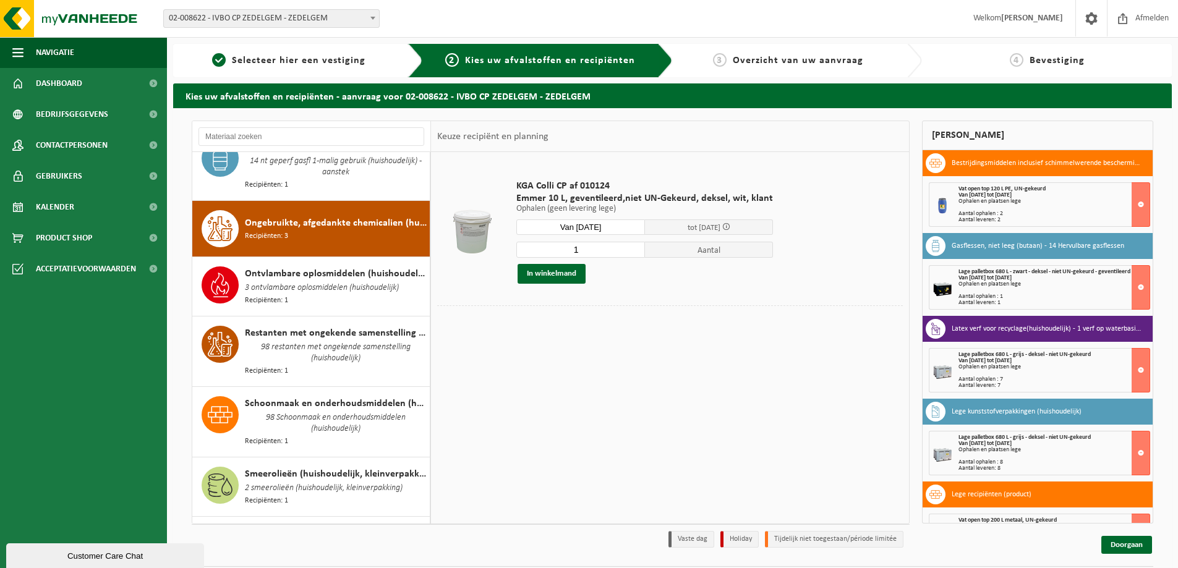
scroll to position [1297, 0]
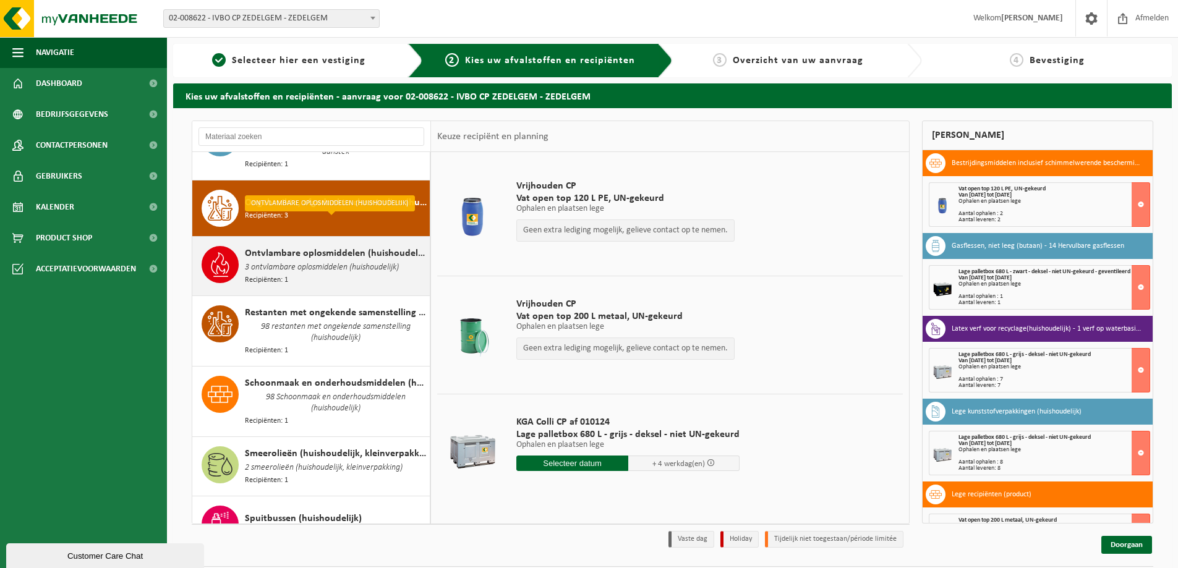
click at [328, 261] on span "3 ontvlambare oplosmiddelen (huishoudelijk)" at bounding box center [322, 268] width 154 height 14
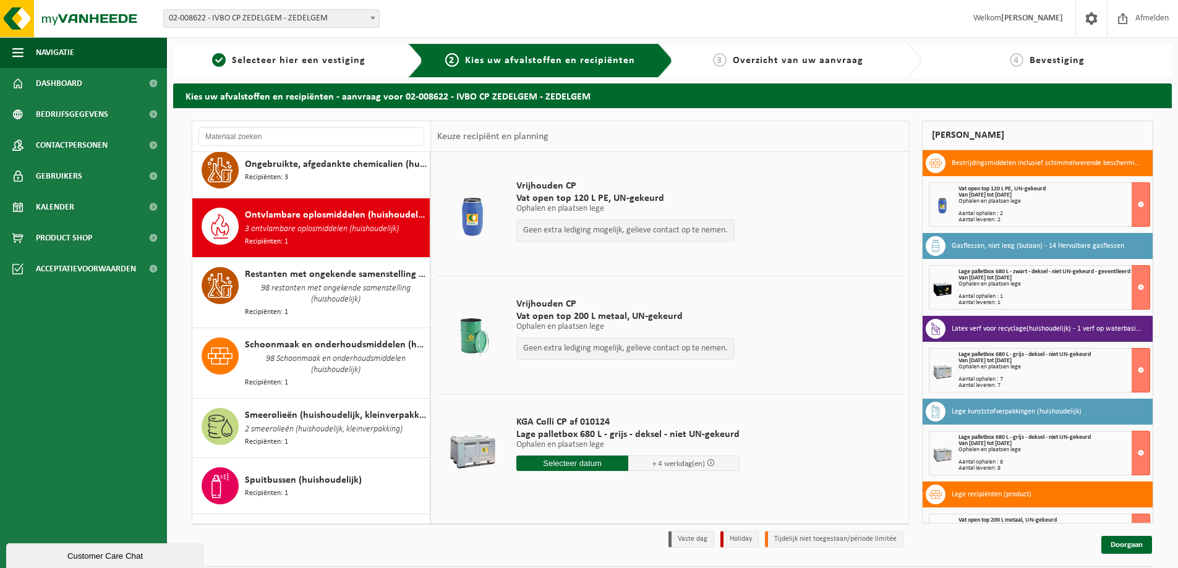
scroll to position [1353, 0]
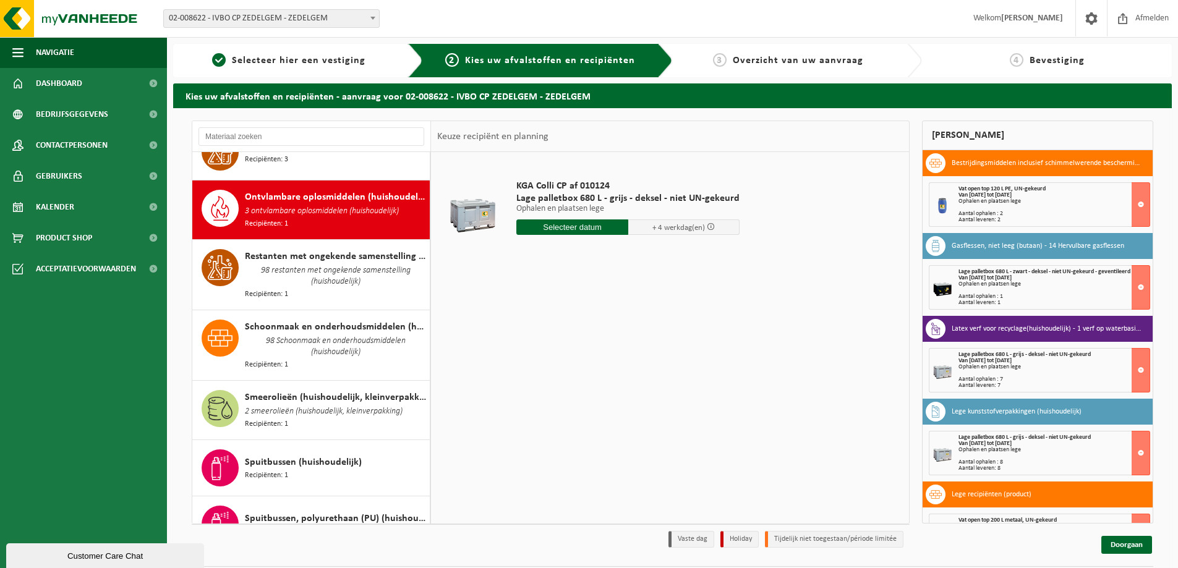
click at [328, 264] on span "98 restanten met ongekende samenstelling (huishoudelijk)" at bounding box center [336, 276] width 182 height 25
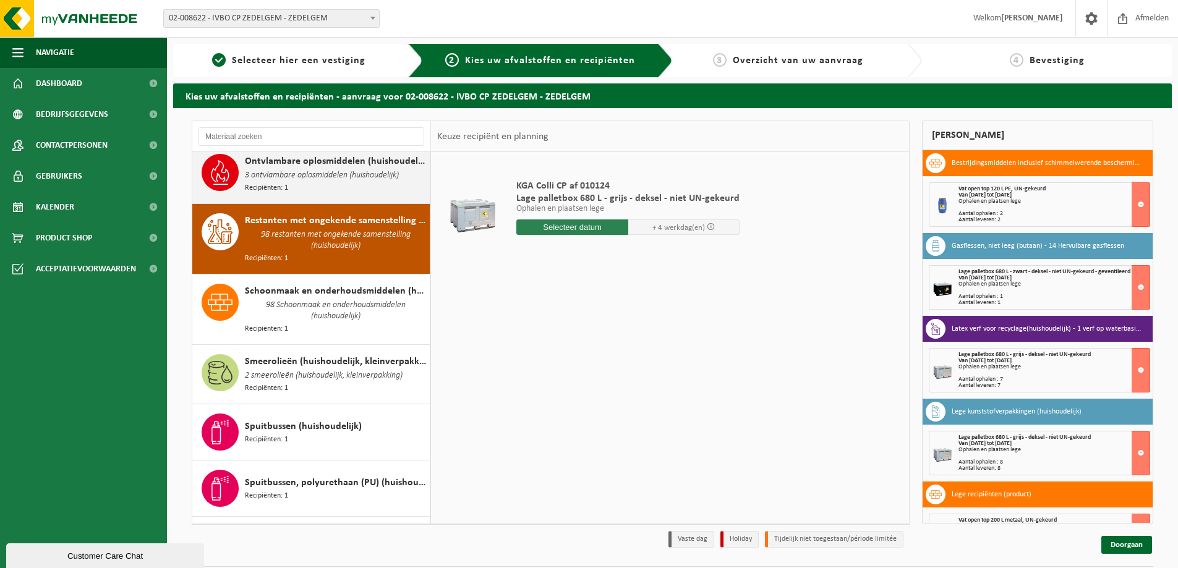
scroll to position [1411, 0]
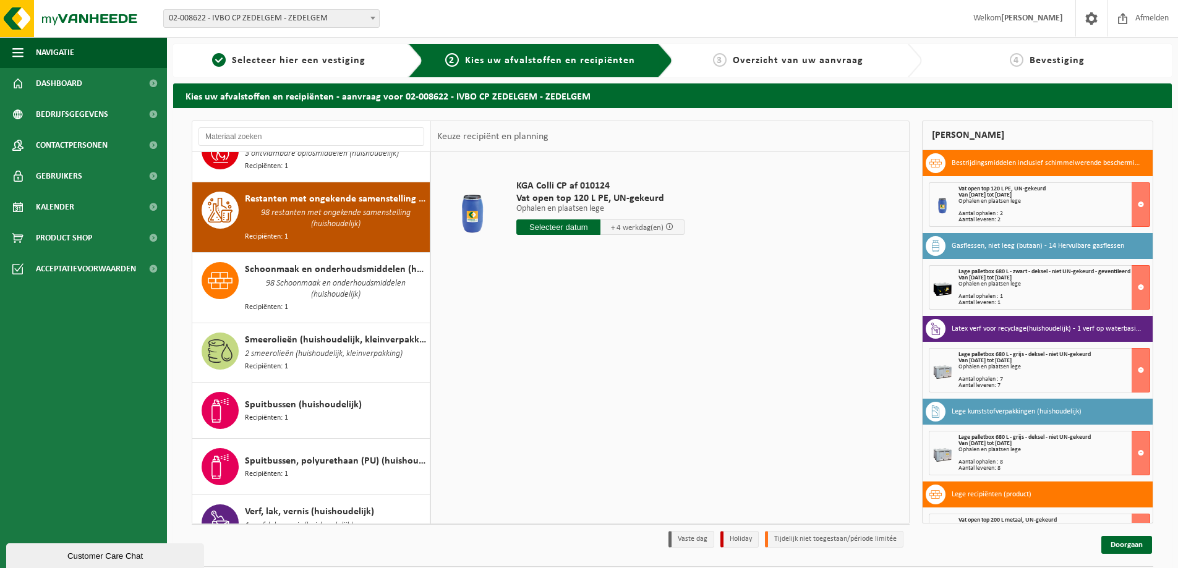
click at [567, 228] on input "text" at bounding box center [558, 226] width 84 height 15
click at [594, 377] on div "28" at bounding box center [593, 377] width 22 height 20
type input "Van [DATE]"
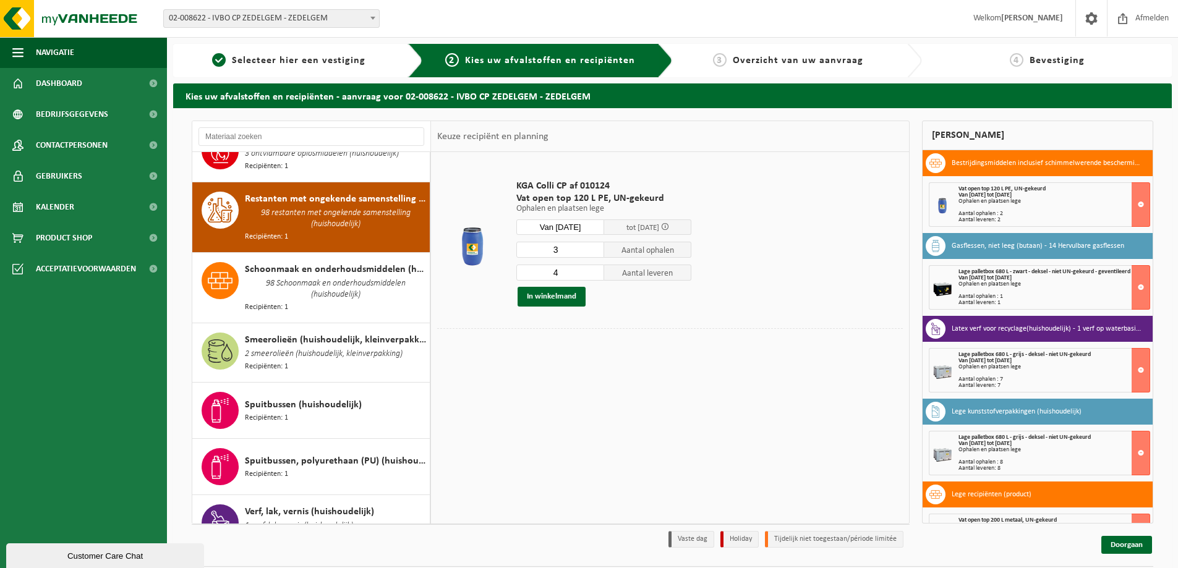
click at [596, 252] on input "3" at bounding box center [560, 250] width 88 height 16
type input "2"
click at [596, 252] on input "2" at bounding box center [560, 250] width 88 height 16
click at [593, 278] on input "4" at bounding box center [560, 273] width 88 height 16
click at [593, 272] on input "5" at bounding box center [560, 273] width 88 height 16
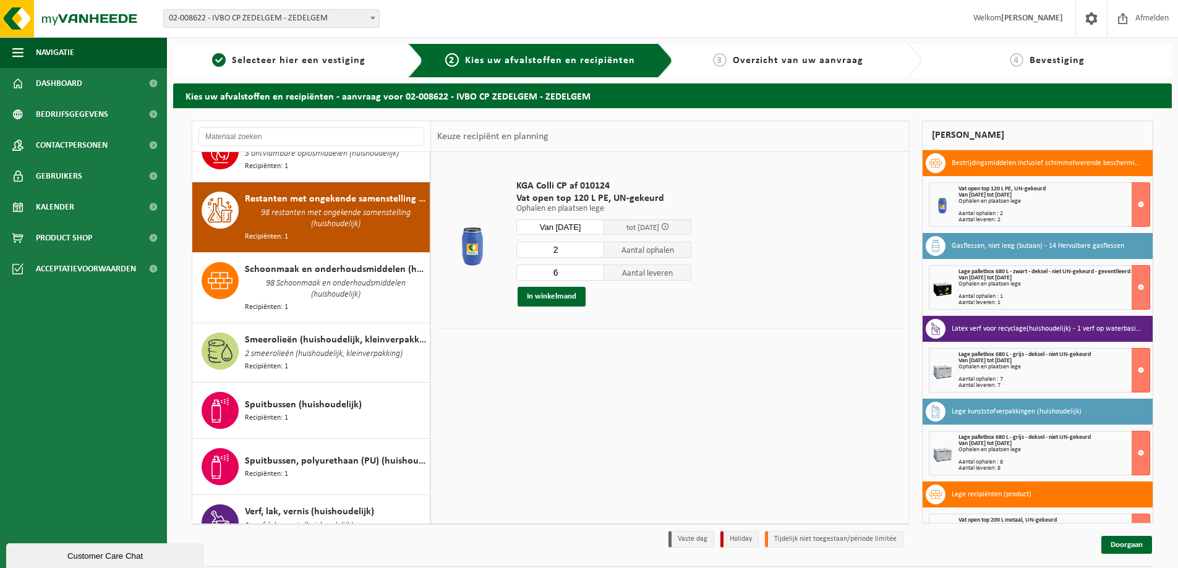
click at [593, 272] on input "6" at bounding box center [560, 273] width 88 height 16
click at [594, 276] on input "5" at bounding box center [560, 273] width 88 height 16
click at [594, 276] on input "4" at bounding box center [560, 273] width 88 height 16
click at [594, 276] on input "3" at bounding box center [560, 273] width 88 height 16
type input "2"
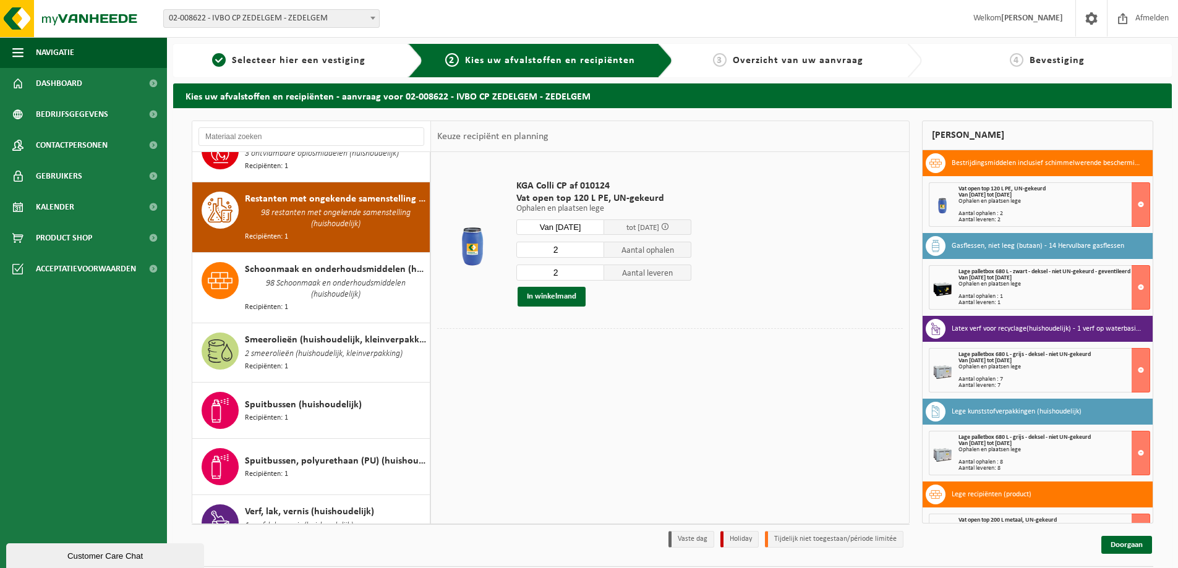
click at [594, 276] on input "2" at bounding box center [560, 273] width 88 height 16
click at [546, 292] on button "In winkelmand" at bounding box center [552, 297] width 68 height 20
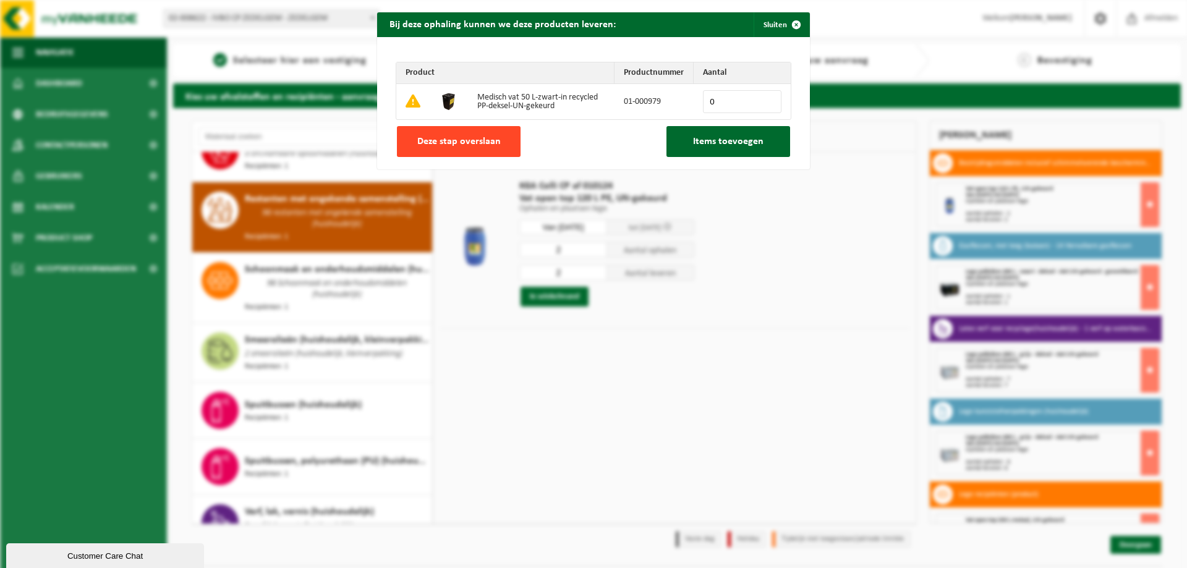
click at [455, 135] on button "Deze stap overslaan" at bounding box center [459, 141] width 124 height 31
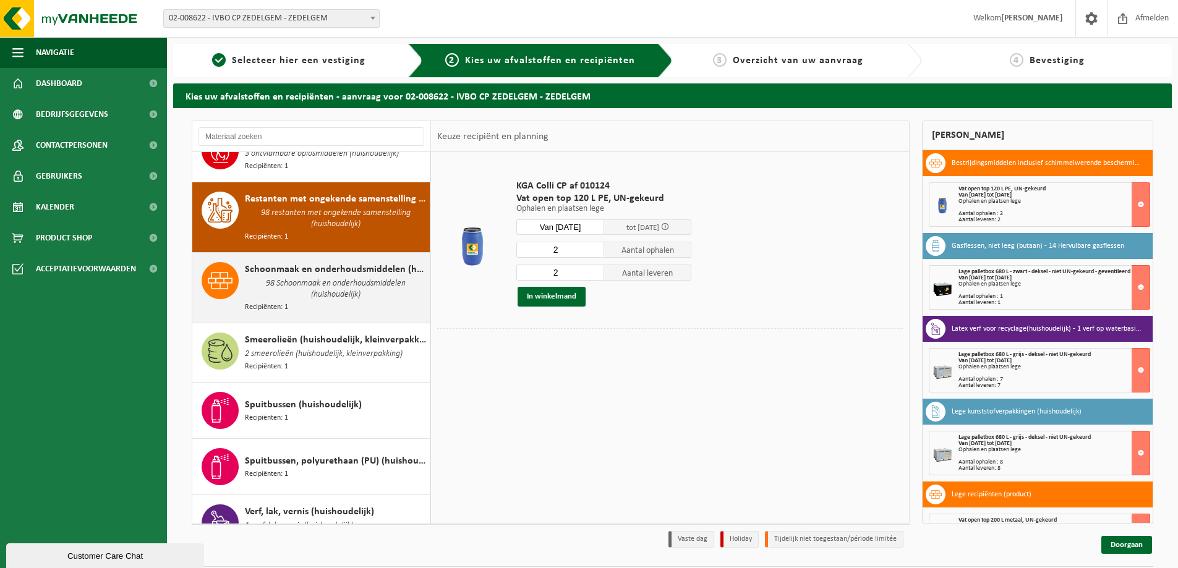
click at [289, 277] on span "98 Schoonmaak en onderhoudsmiddelen (huishoudelijk)" at bounding box center [336, 289] width 182 height 25
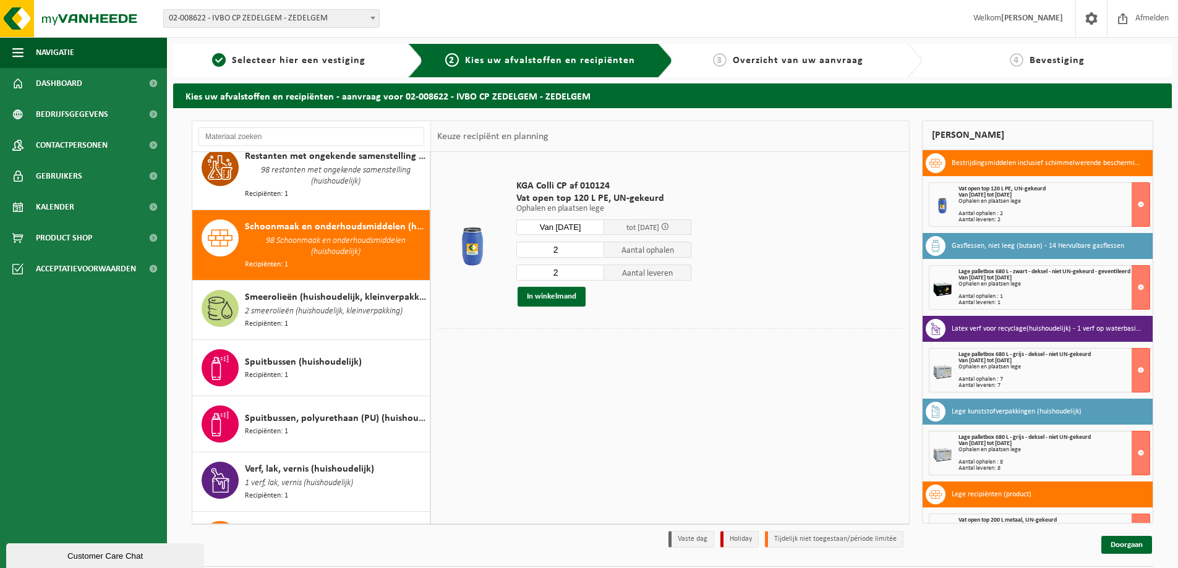
scroll to position [1479, 0]
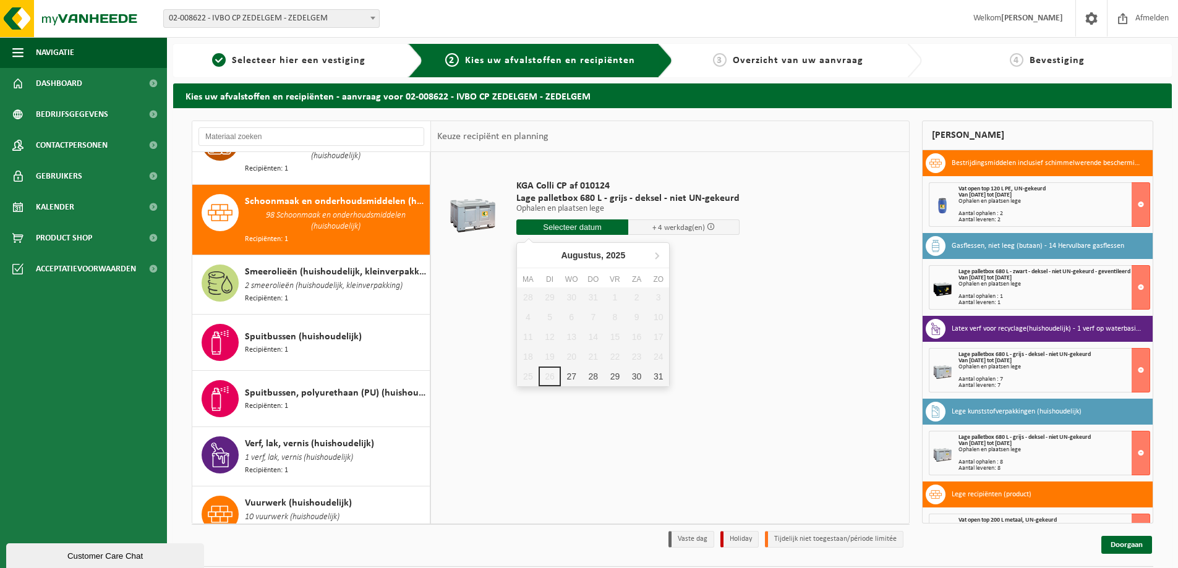
click at [555, 224] on input "text" at bounding box center [572, 226] width 112 height 15
click at [591, 372] on div "28" at bounding box center [593, 377] width 22 height 20
type input "Van [DATE]"
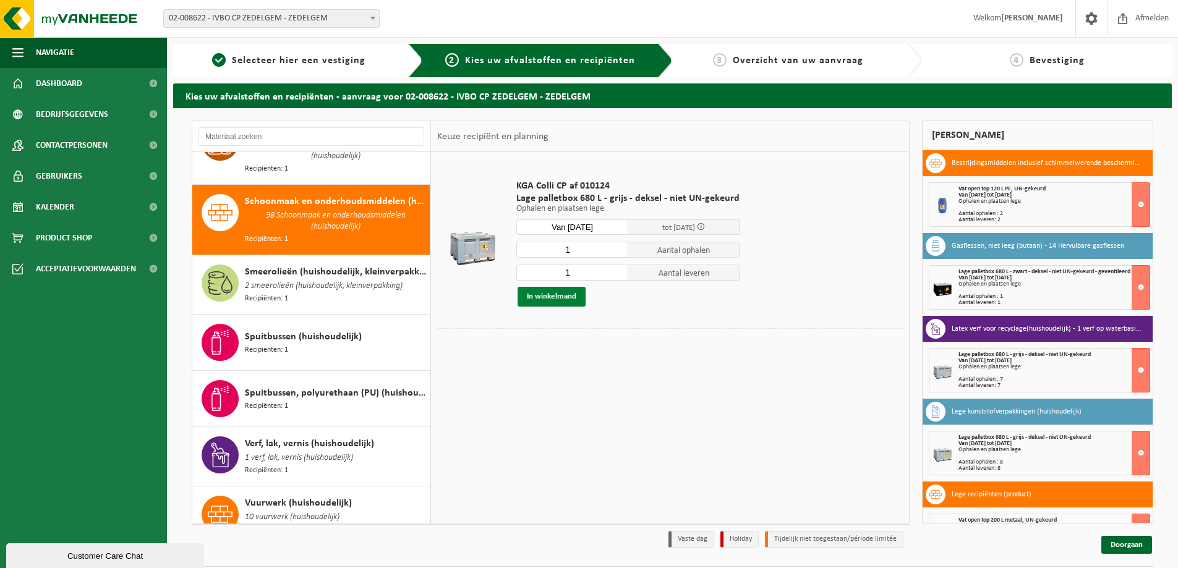
click at [548, 296] on button "In winkelmand" at bounding box center [552, 297] width 68 height 20
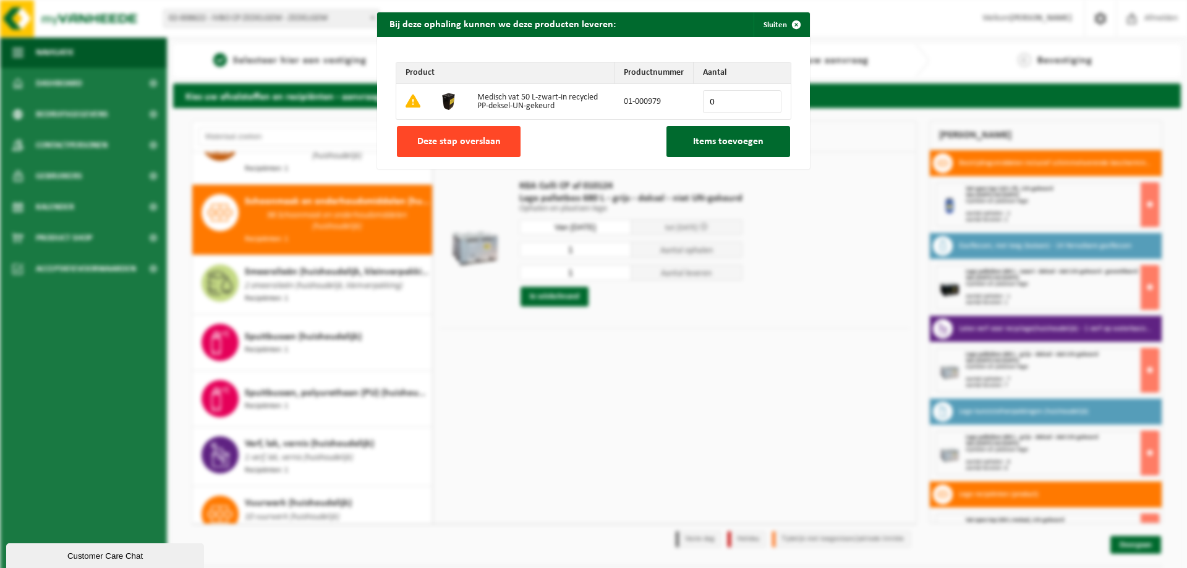
click at [436, 143] on span "Deze stap overslaan" at bounding box center [458, 142] width 83 height 10
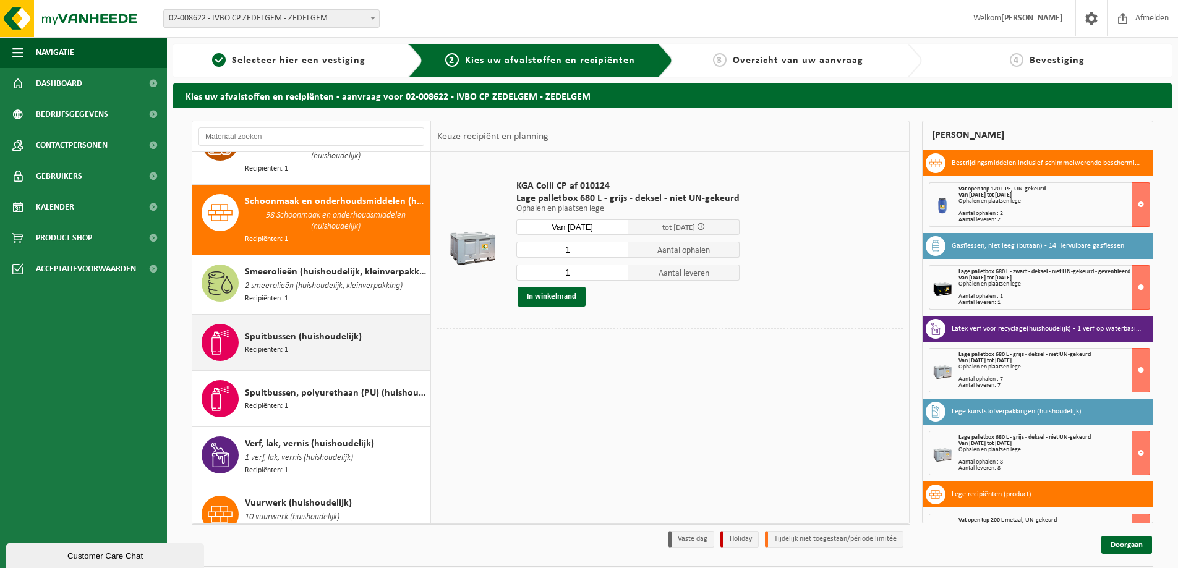
click at [292, 330] on span "Spuitbussen (huishoudelijk)" at bounding box center [303, 337] width 117 height 15
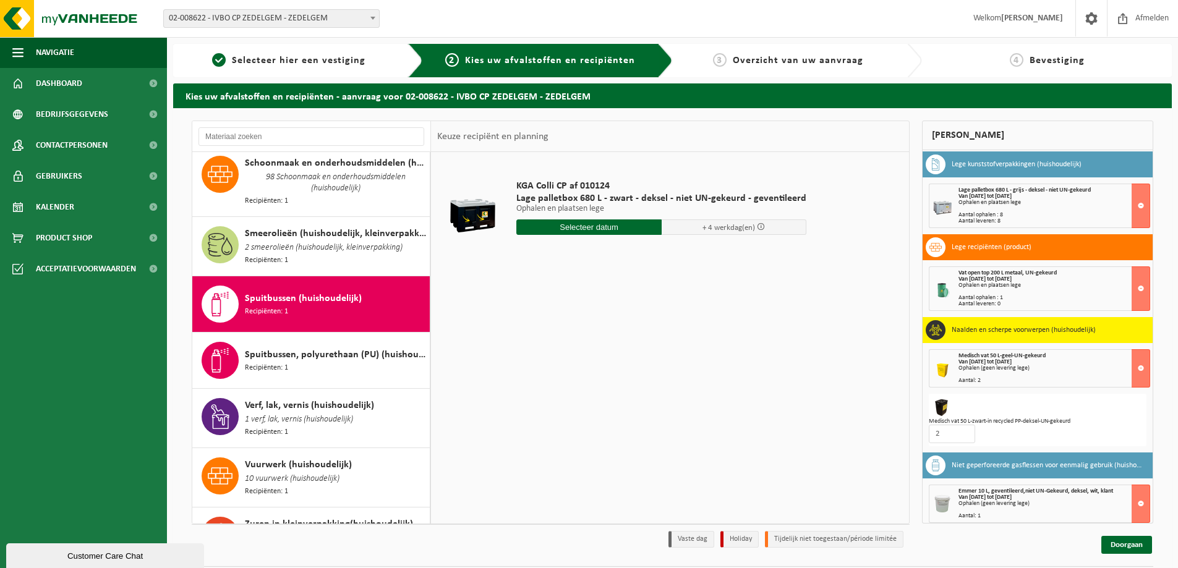
scroll to position [36, 0]
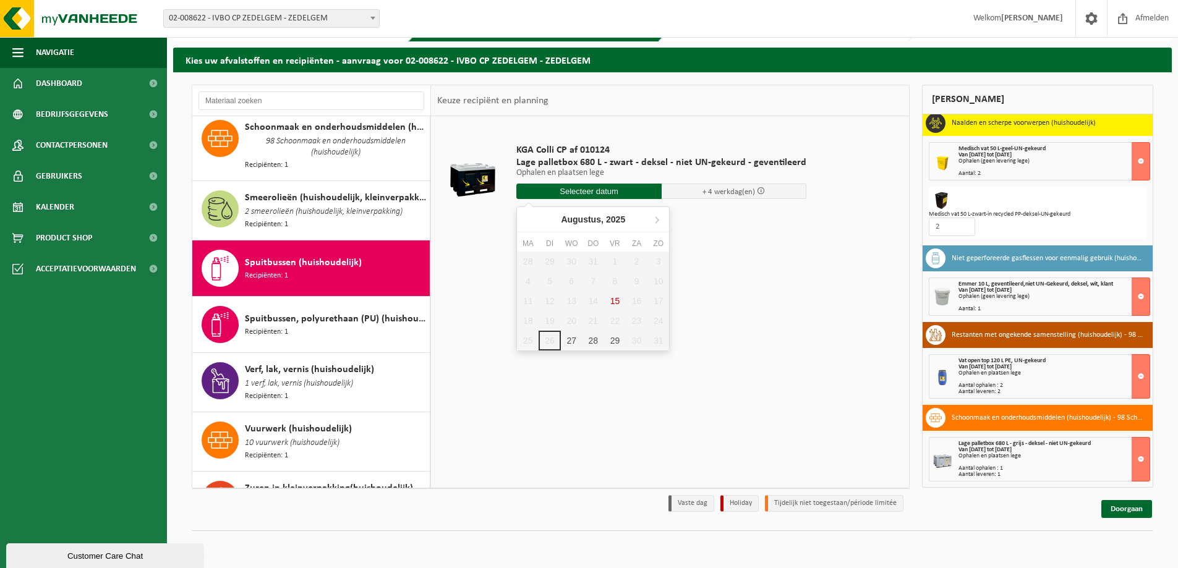
drag, startPoint x: 576, startPoint y: 186, endPoint x: 559, endPoint y: 192, distance: 18.4
click at [559, 192] on input "text" at bounding box center [588, 191] width 145 height 15
click at [594, 334] on div "28" at bounding box center [593, 341] width 22 height 20
type input "Van [DATE]"
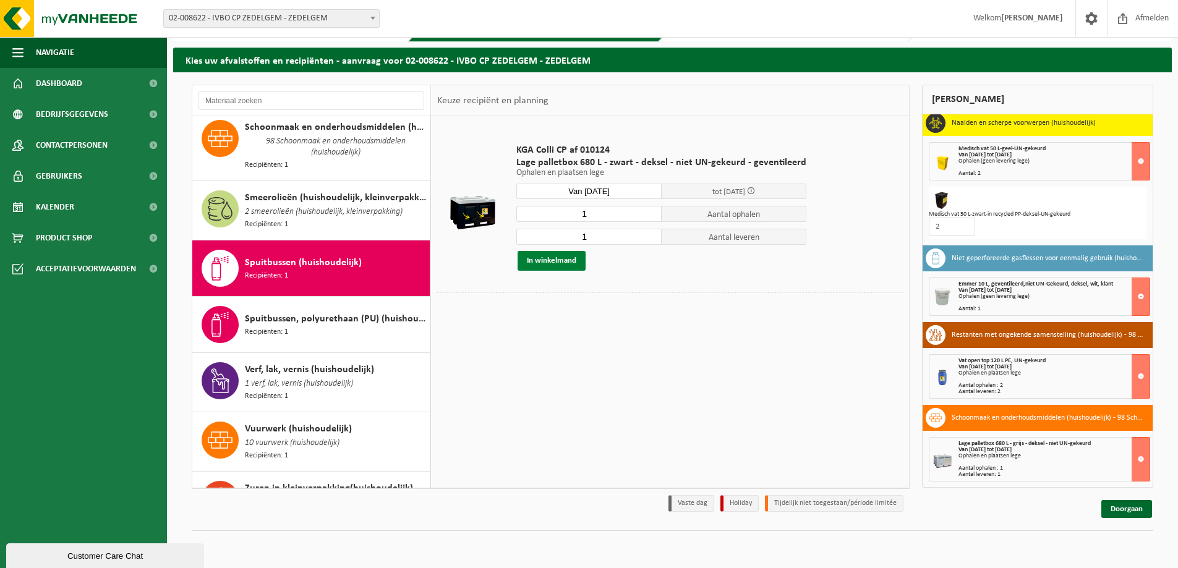
click at [549, 263] on button "In winkelmand" at bounding box center [552, 261] width 68 height 20
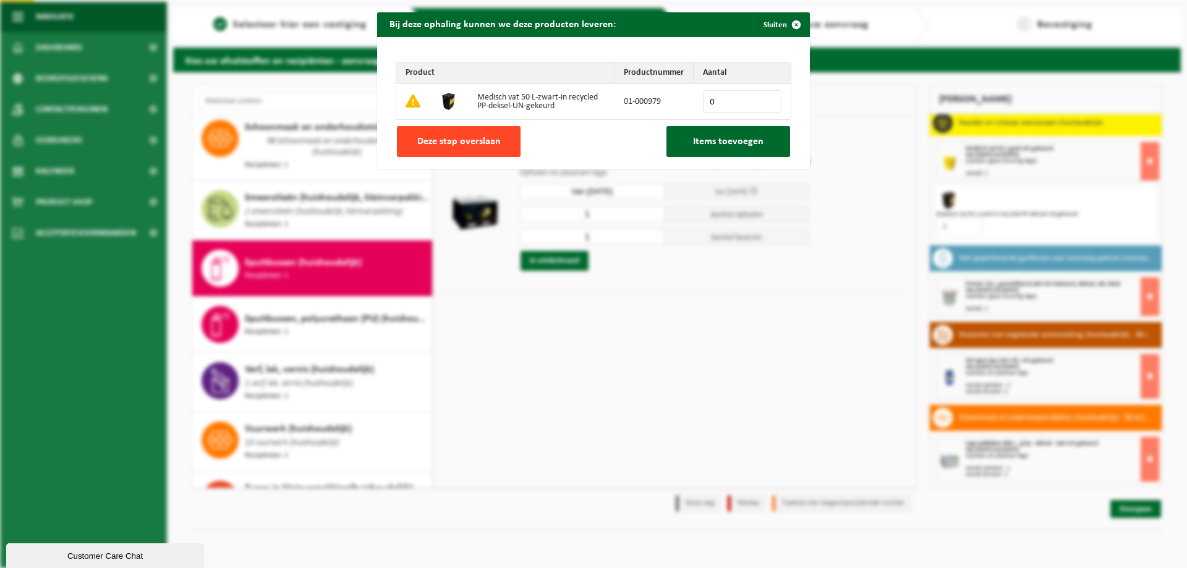
click at [473, 137] on span "Deze stap overslaan" at bounding box center [458, 142] width 83 height 10
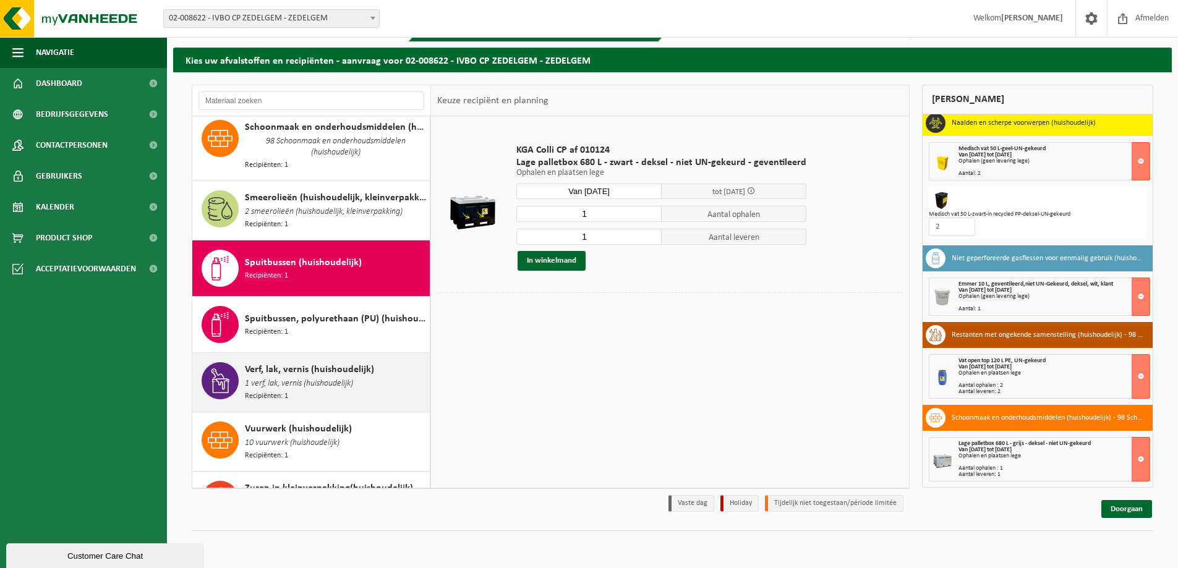
click at [297, 362] on span "Verf, lak, vernis (huishoudelijk)" at bounding box center [309, 369] width 129 height 15
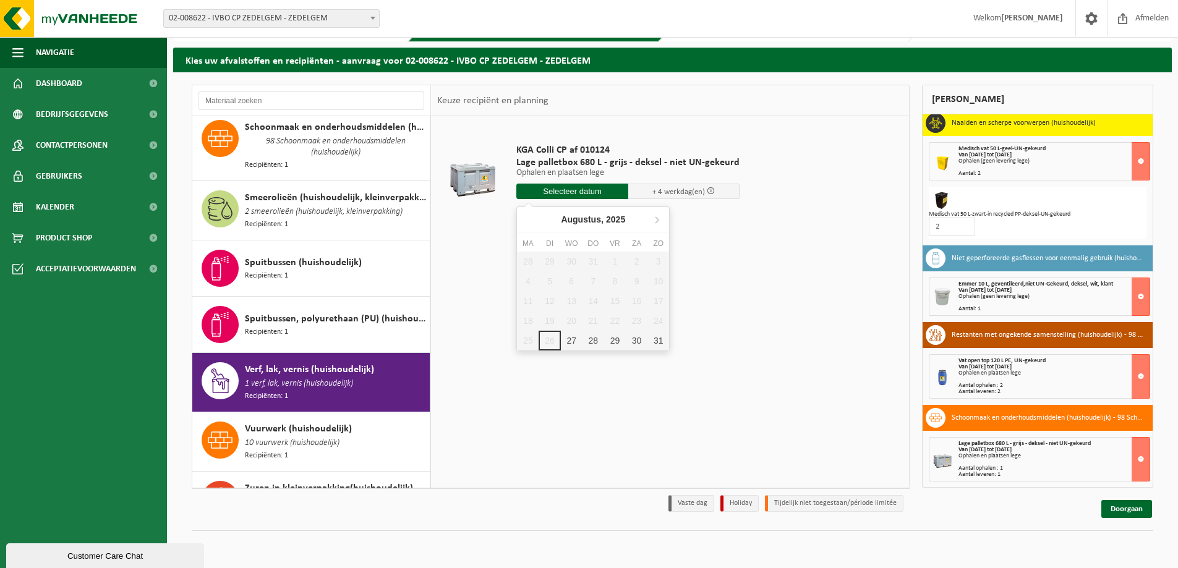
click at [564, 190] on input "text" at bounding box center [572, 191] width 112 height 15
click at [595, 338] on div "28" at bounding box center [593, 341] width 22 height 20
type input "Van [DATE]"
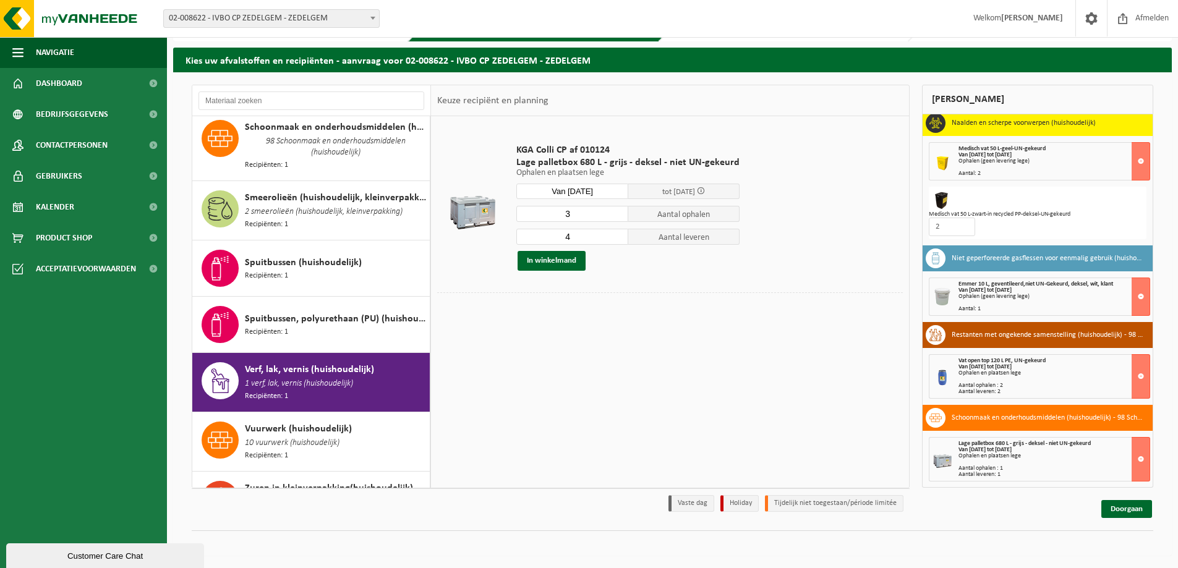
click at [616, 215] on input "3" at bounding box center [572, 214] width 112 height 16
click at [616, 215] on input "2" at bounding box center [572, 214] width 112 height 16
click at [616, 215] on input "1" at bounding box center [572, 214] width 112 height 16
click at [616, 210] on input "2" at bounding box center [572, 214] width 112 height 16
type input "3"
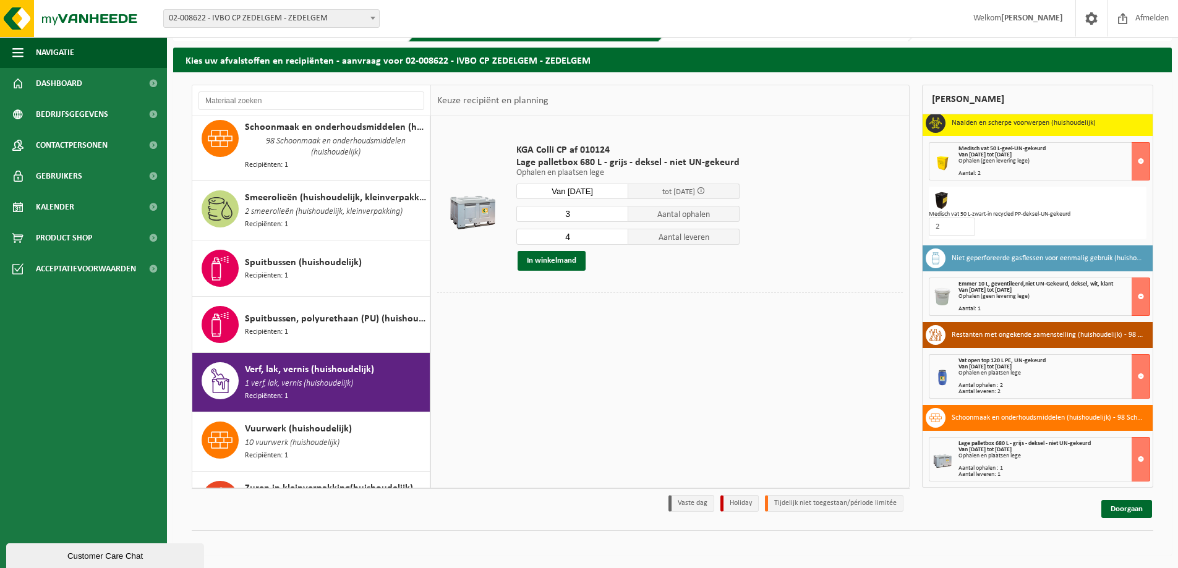
click at [616, 210] on input "3" at bounding box center [572, 214] width 112 height 16
click at [615, 237] on input "3" at bounding box center [572, 237] width 112 height 16
click at [615, 237] on input "2" at bounding box center [572, 237] width 112 height 16
click at [615, 237] on input "1" at bounding box center [572, 237] width 112 height 16
type input "0"
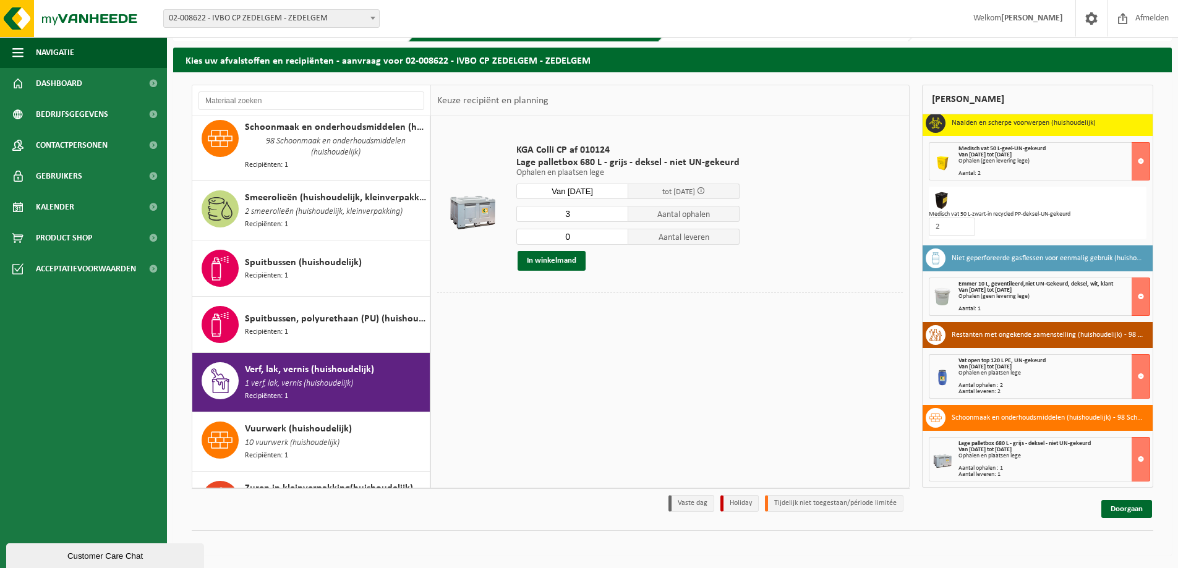
click at [615, 237] on input "0" at bounding box center [572, 237] width 112 height 16
click at [535, 260] on button "In winkelmand" at bounding box center [552, 261] width 68 height 20
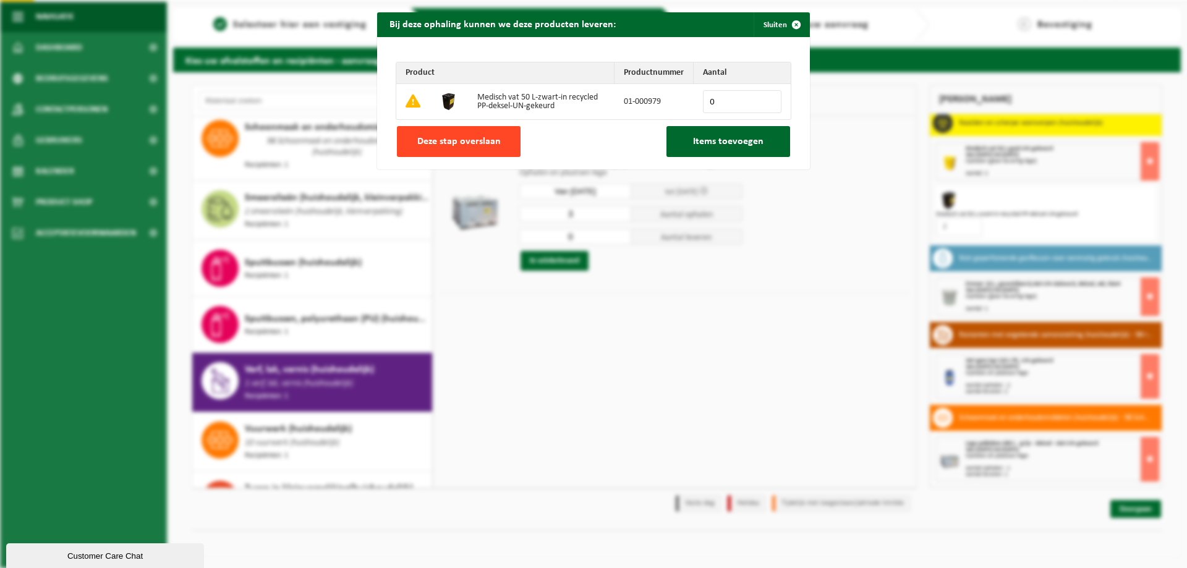
click at [451, 145] on span "Deze stap overslaan" at bounding box center [458, 142] width 83 height 10
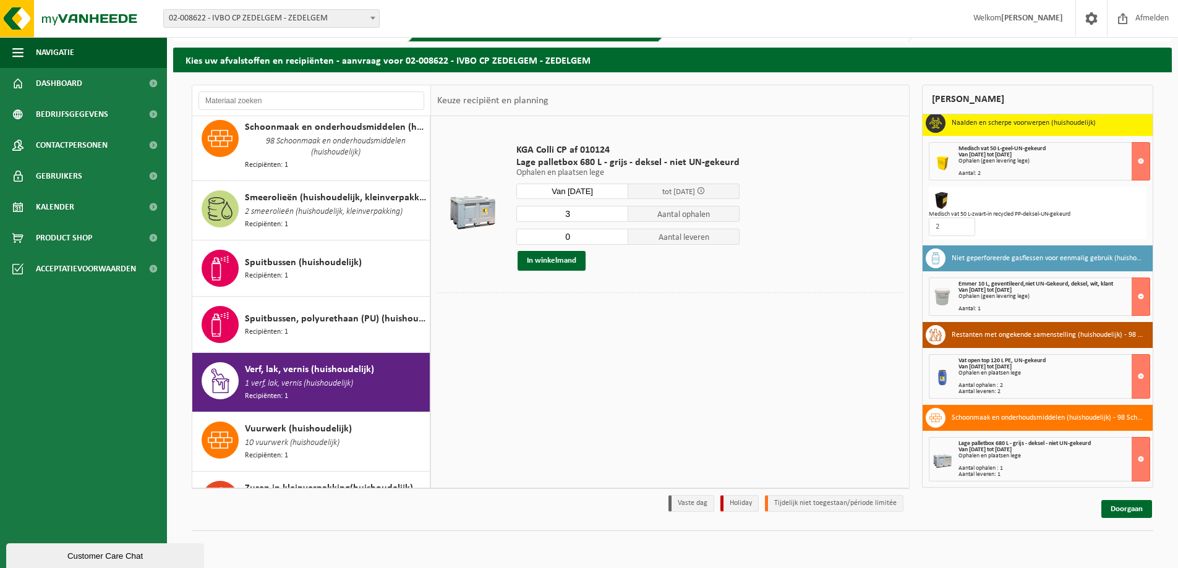
scroll to position [584, 0]
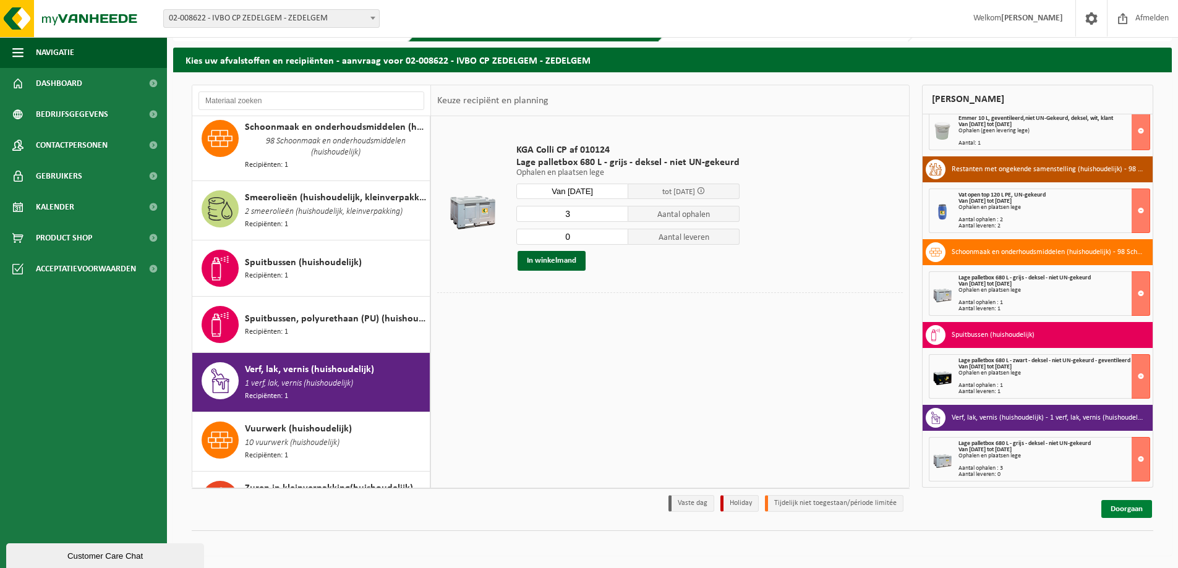
click at [1128, 513] on link "Doorgaan" at bounding box center [1126, 509] width 51 height 18
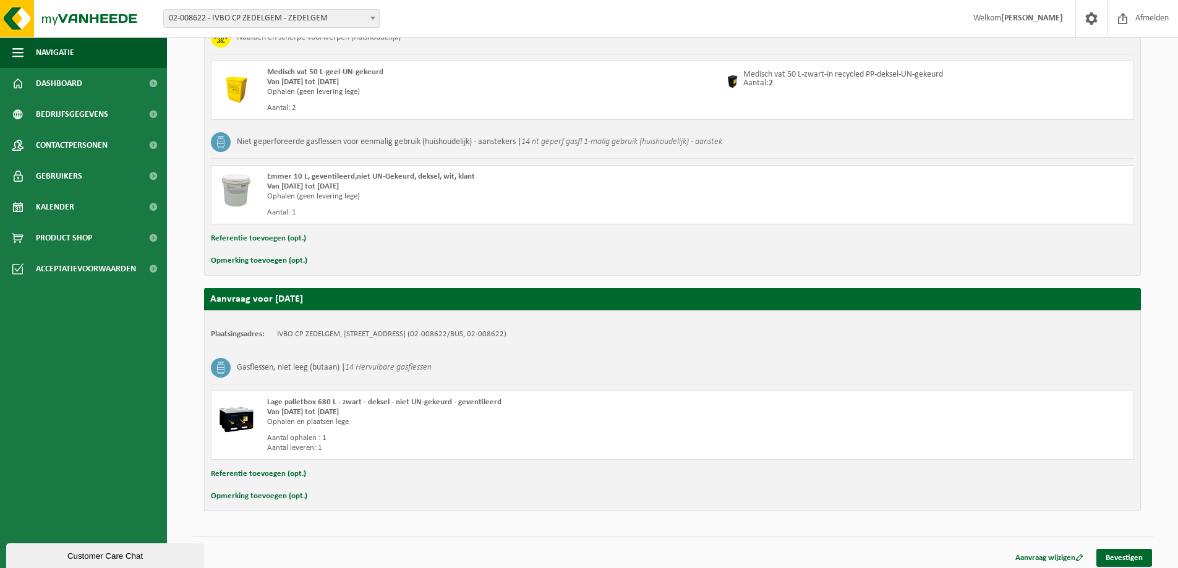
scroll to position [1304, 0]
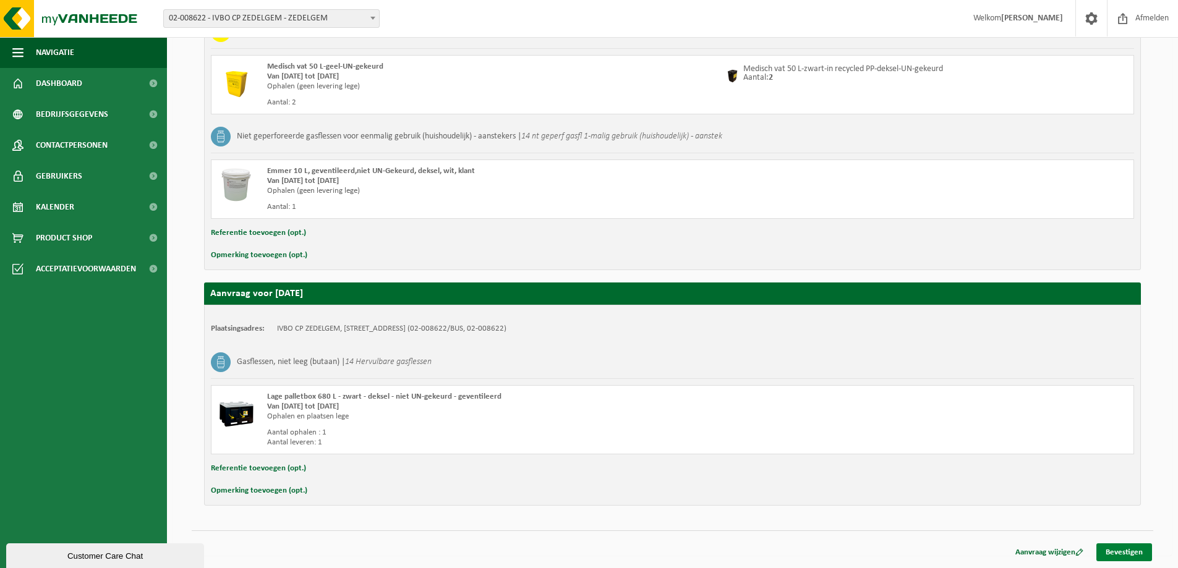
click at [1128, 553] on link "Bevestigen" at bounding box center [1124, 552] width 56 height 18
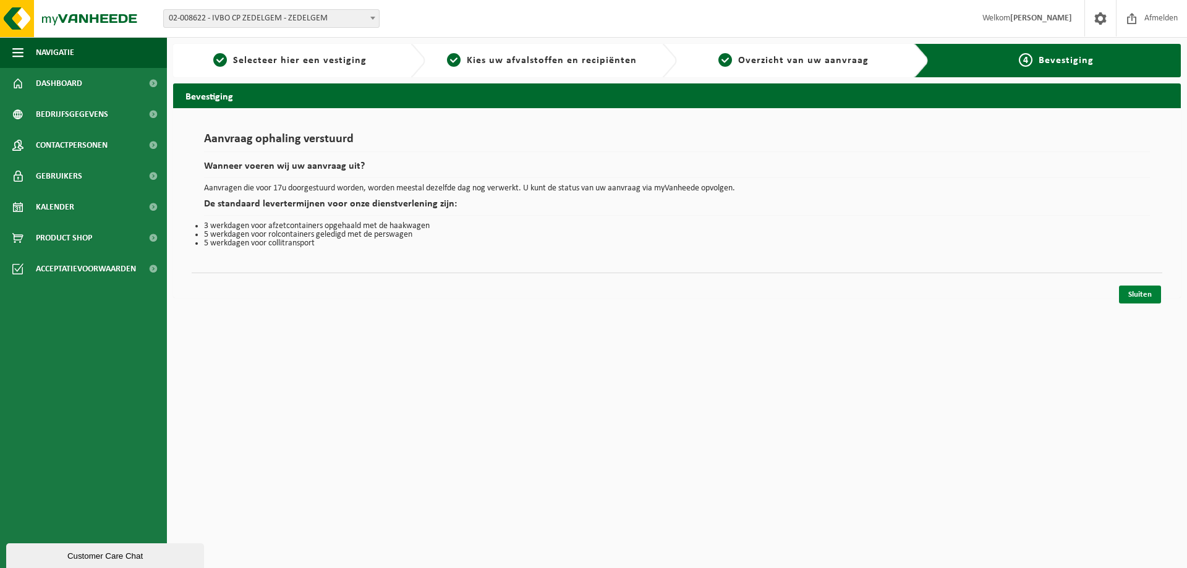
click at [1144, 289] on link "Sluiten" at bounding box center [1140, 295] width 42 height 18
